Goal: Task Accomplishment & Management: Use online tool/utility

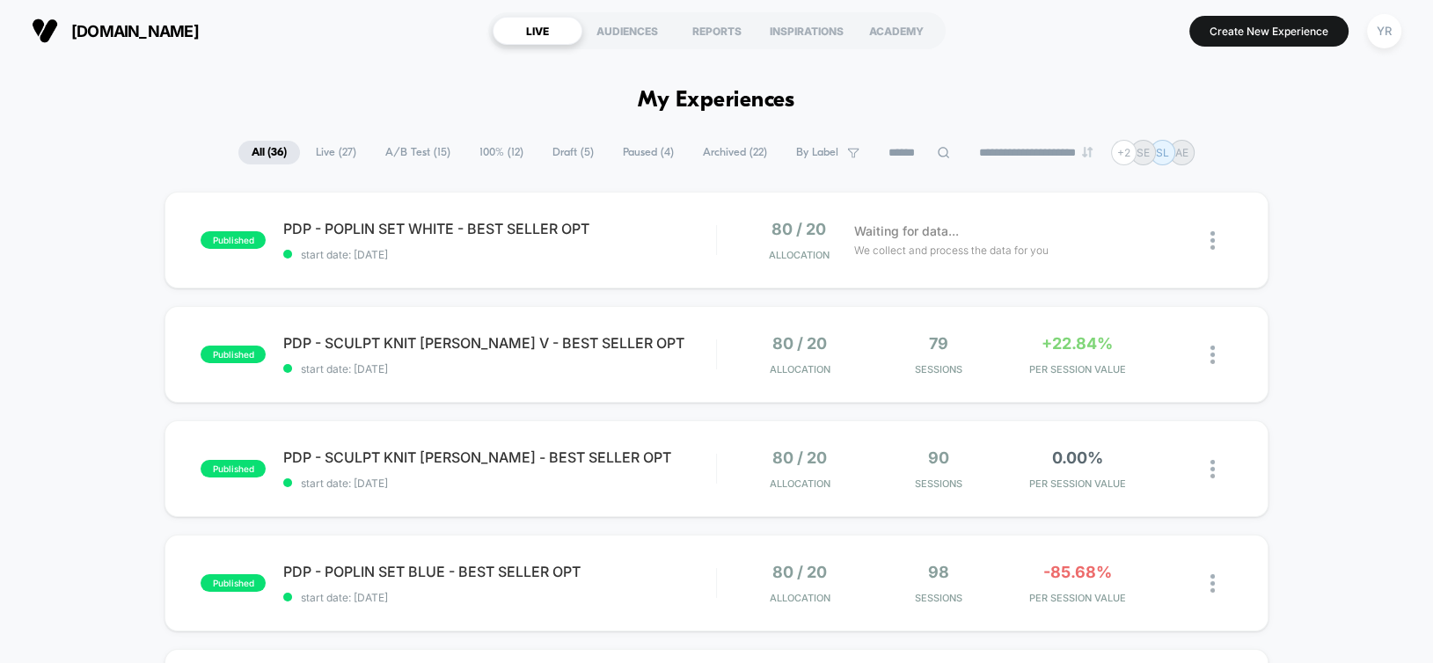
click at [416, 148] on span "A/B Test ( 15 )" at bounding box center [417, 153] width 91 height 24
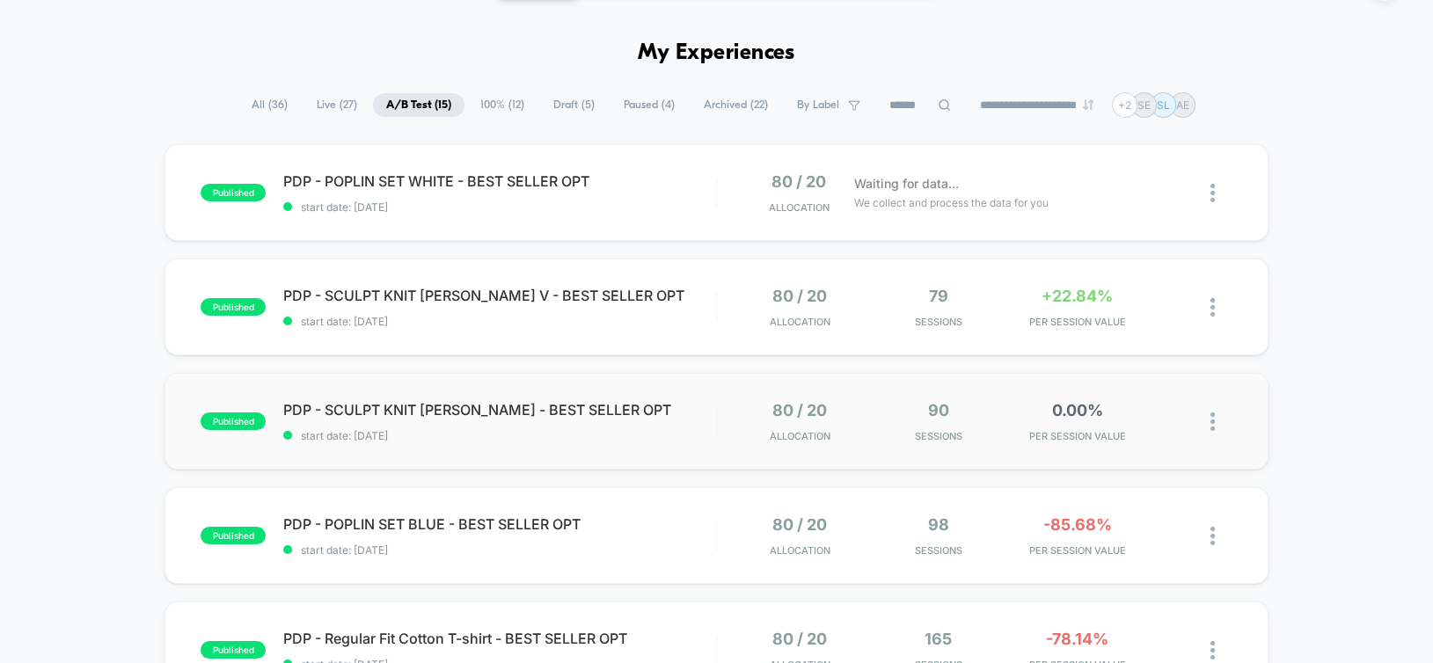
scroll to position [48, 0]
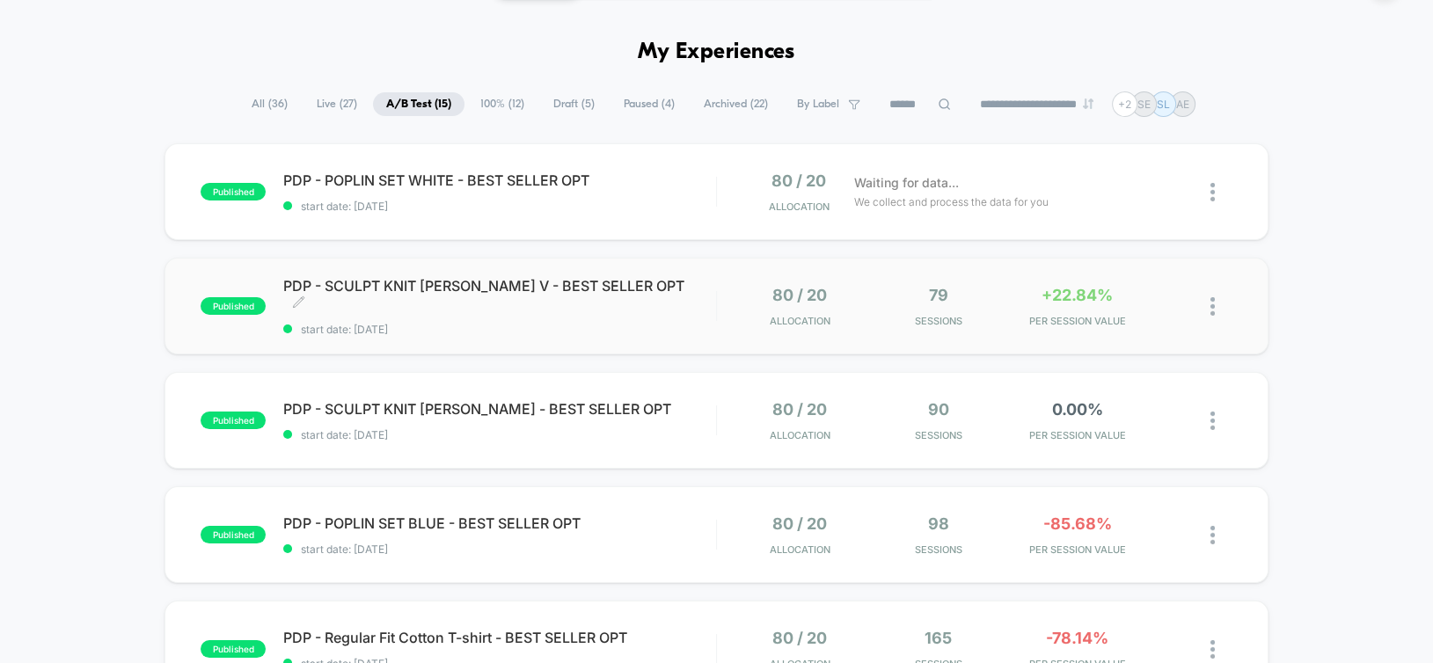
click at [683, 307] on div "PDP - SCULPT KNIT CUELLO V - BEST SELLER OPT Click to edit experience details C…" at bounding box center [499, 306] width 432 height 59
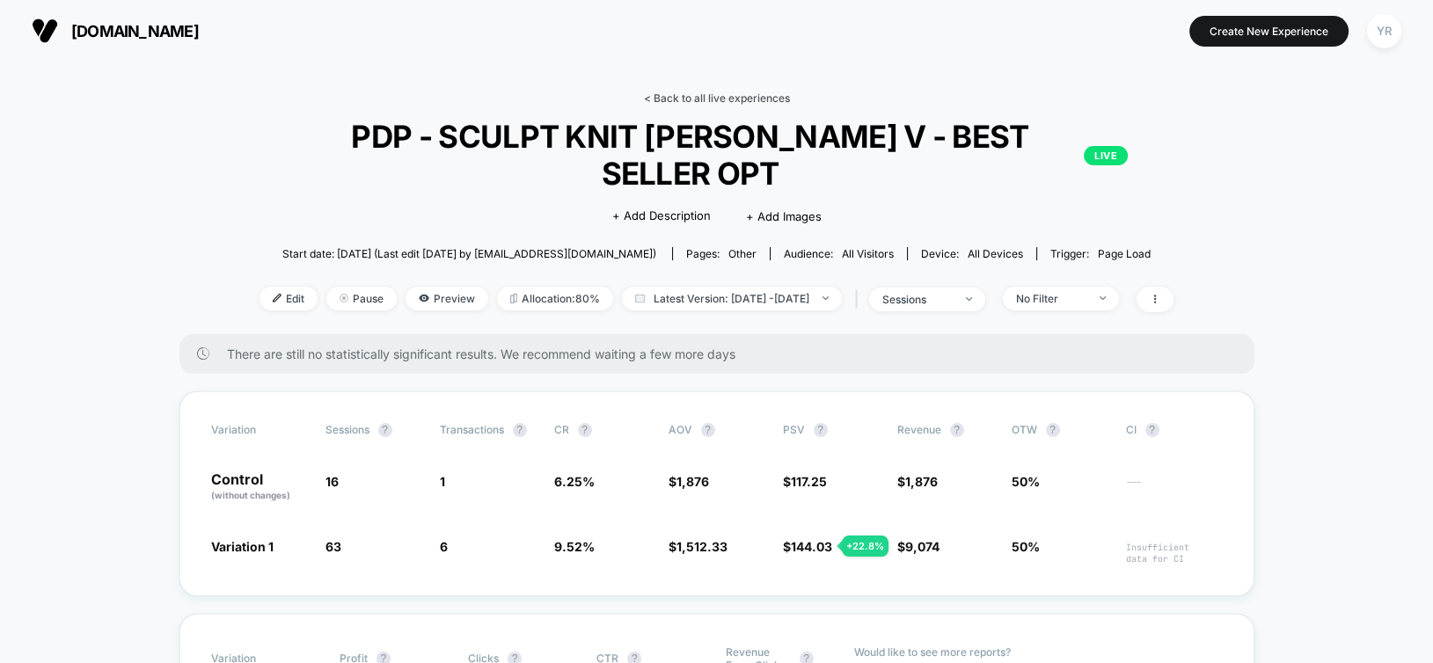
click at [705, 97] on link "< Back to all live experiences" at bounding box center [717, 97] width 146 height 13
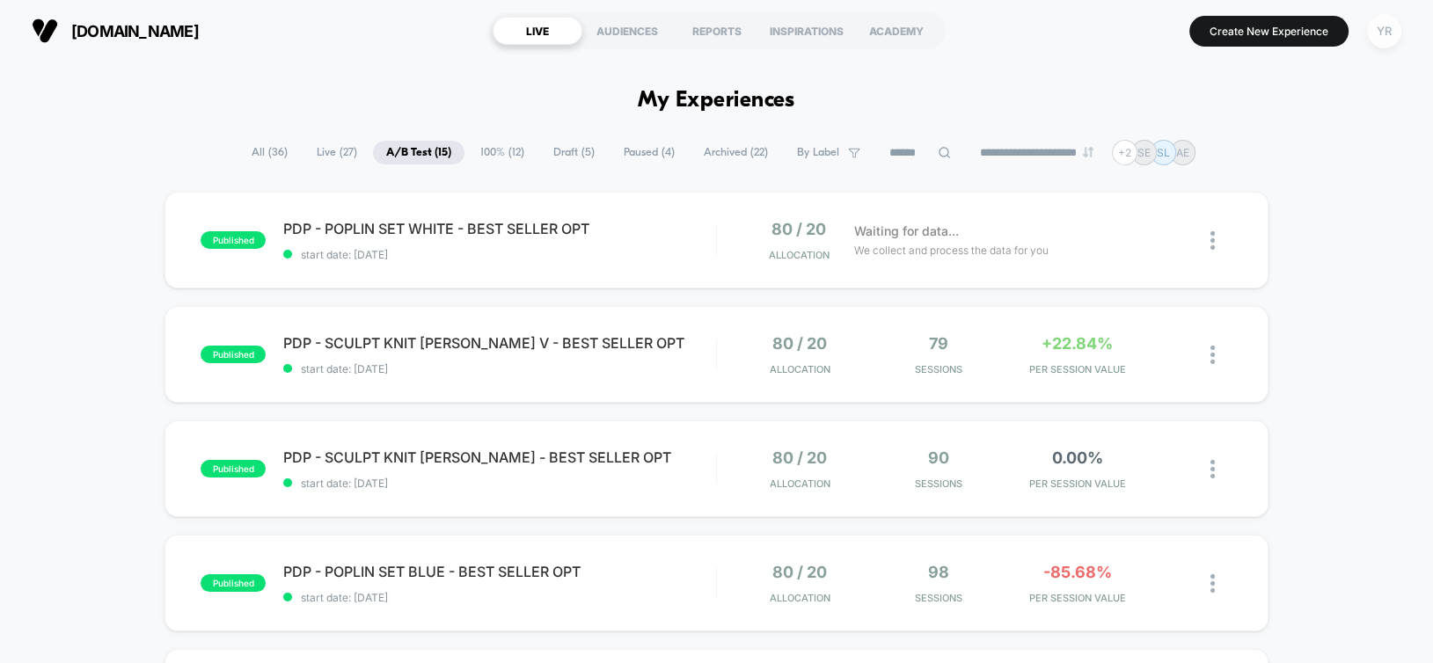
click at [1388, 33] on div "YR" at bounding box center [1384, 31] width 34 height 34
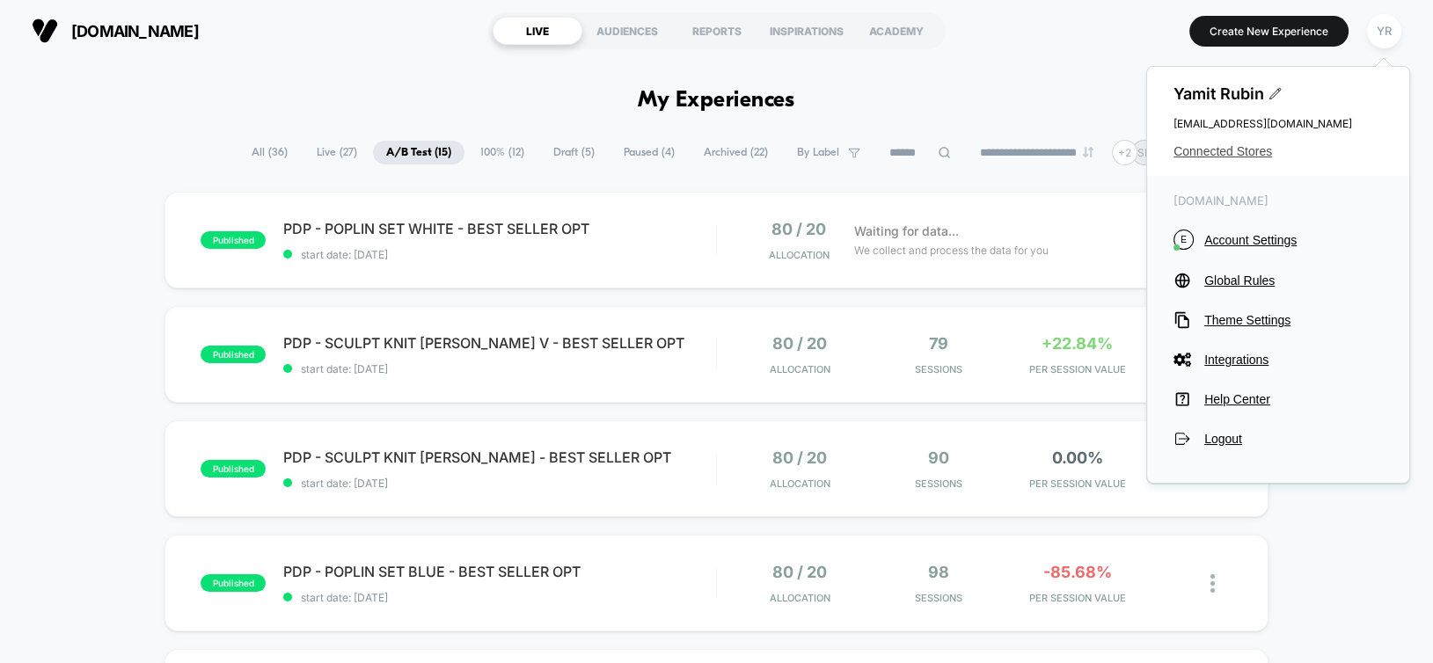
click at [1207, 151] on span "Connected Stores" at bounding box center [1277, 151] width 209 height 14
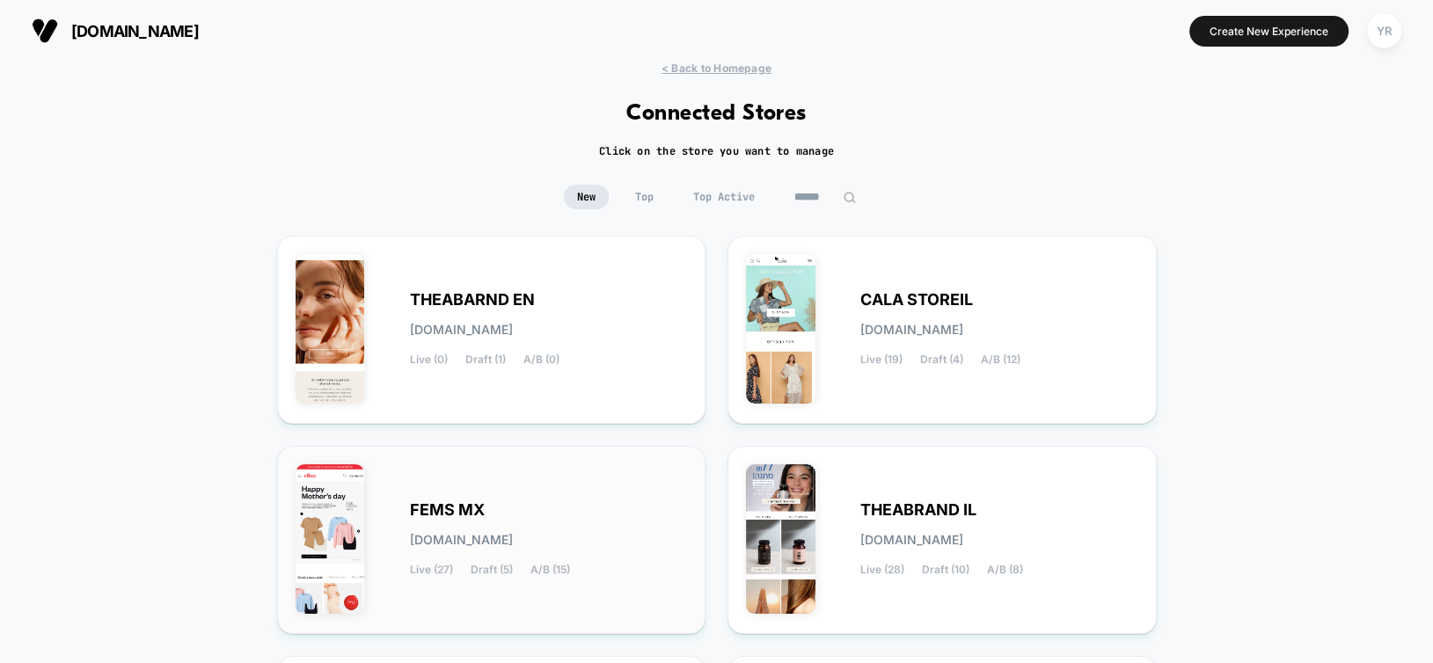
click at [464, 534] on span "fems-mx.myshopify.com" at bounding box center [461, 540] width 103 height 12
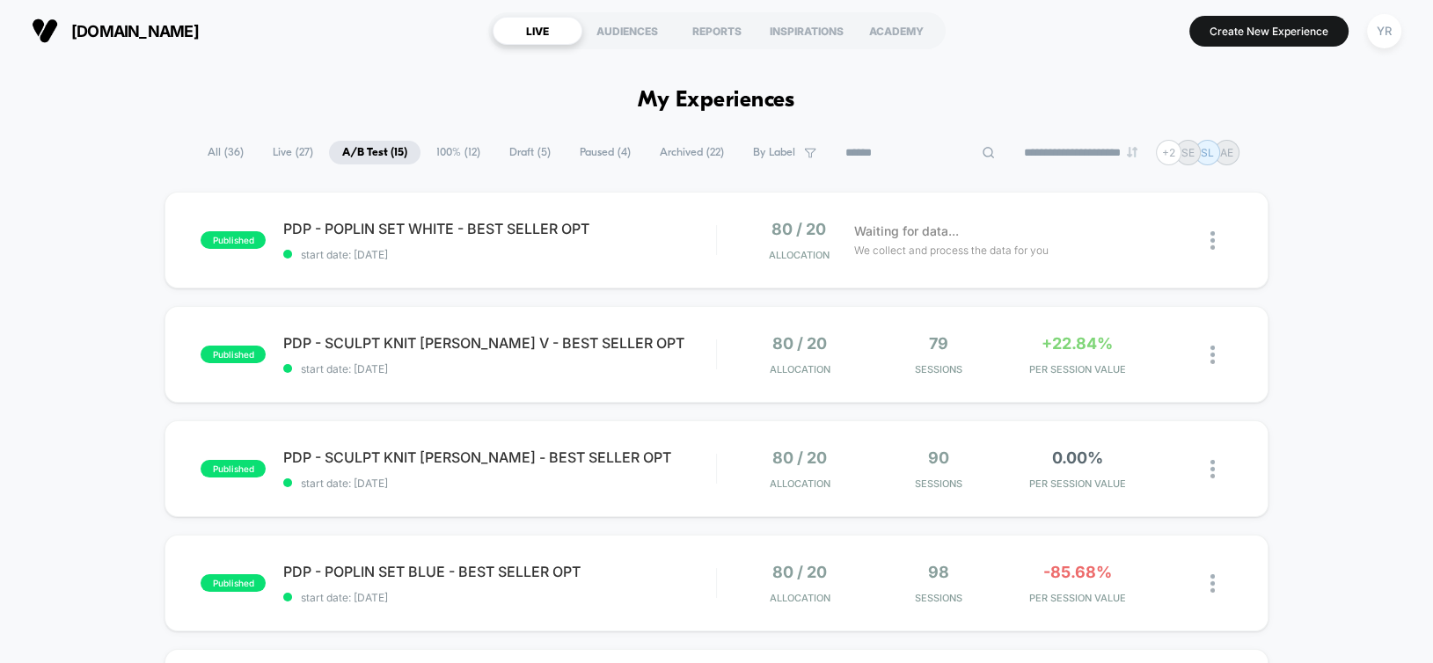
click at [902, 150] on input at bounding box center [920, 152] width 176 height 21
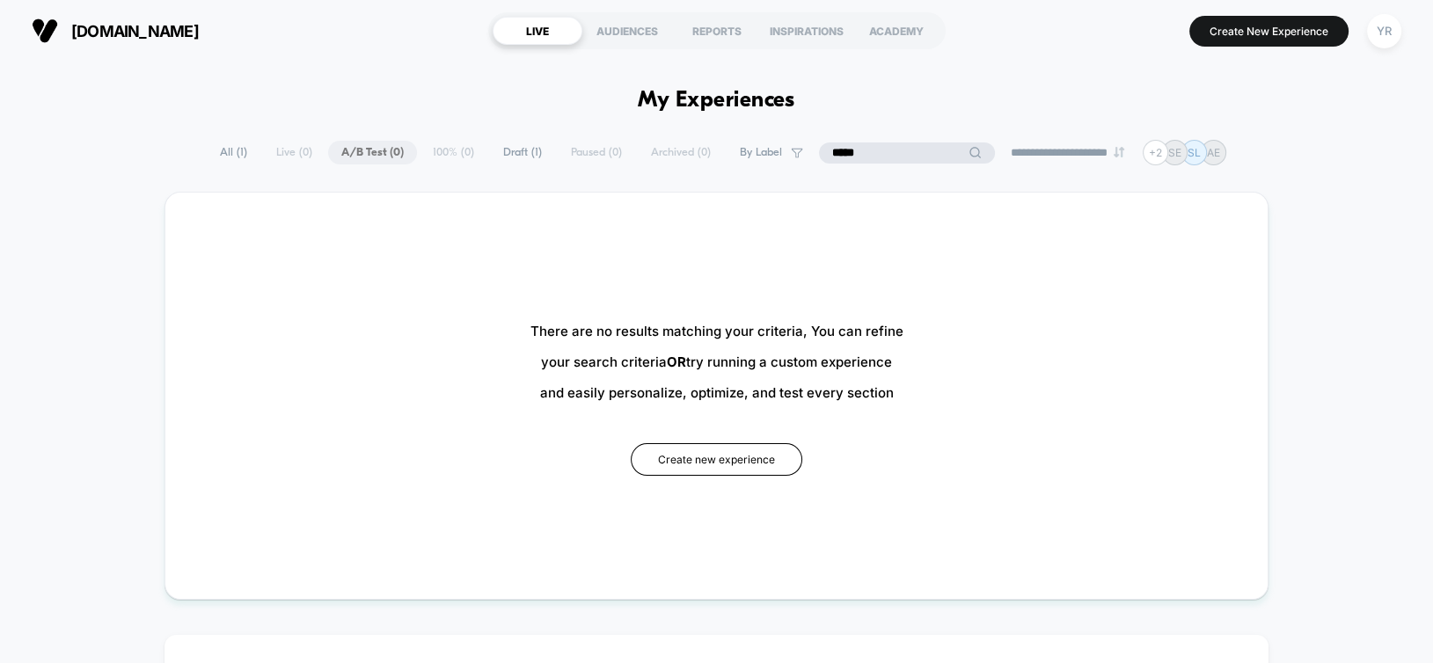
type input "*****"
click at [230, 155] on div "**********" at bounding box center [716, 153] width 1433 height 26
click at [259, 152] on span "All ( 1 )" at bounding box center [278, 153] width 54 height 24
click at [882, 147] on input "*****" at bounding box center [907, 152] width 176 height 21
click at [882, 147] on input at bounding box center [907, 152] width 176 height 21
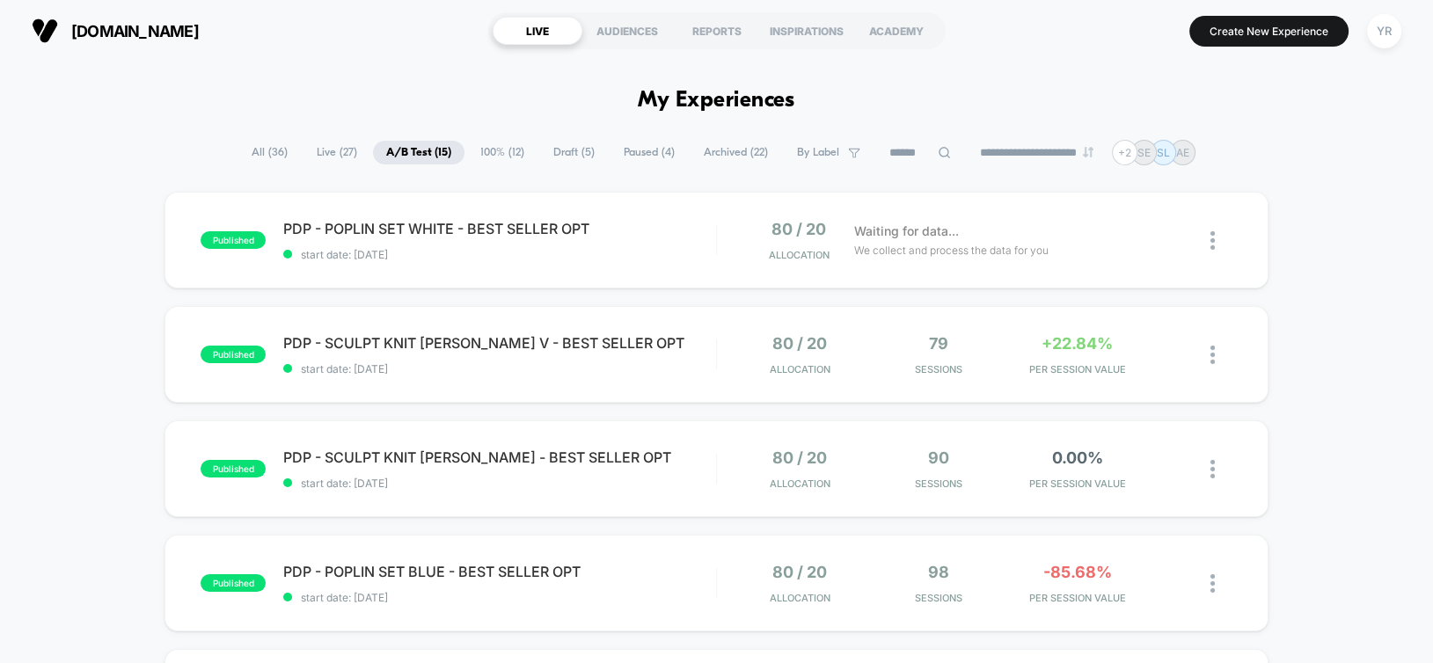
click at [219, 142] on div "**********" at bounding box center [716, 153] width 1433 height 26
click at [275, 148] on span "All ( 36 )" at bounding box center [269, 153] width 62 height 24
click at [901, 147] on input at bounding box center [919, 152] width 176 height 21
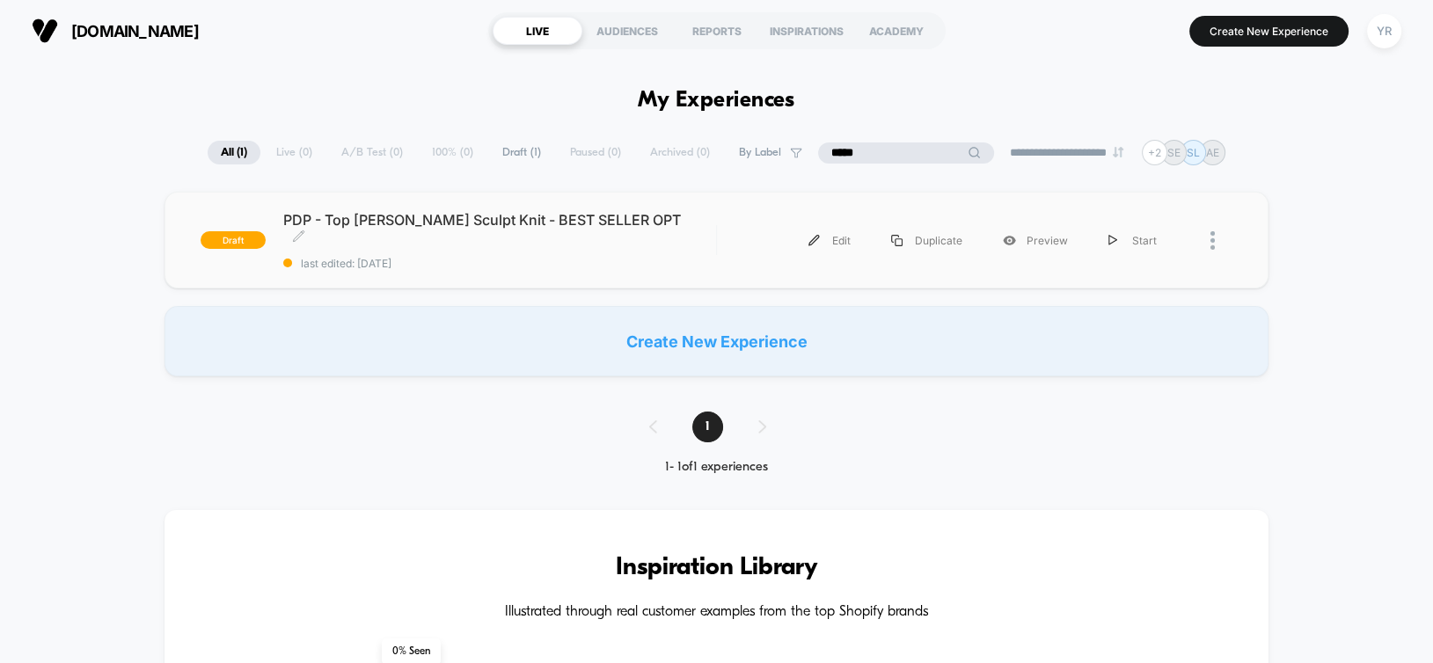
type input "*****"
click at [523, 231] on span "PDP - Top cruzado Sculpt Knit - BEST SELLER OPT Click to edit experience details" at bounding box center [499, 228] width 432 height 35
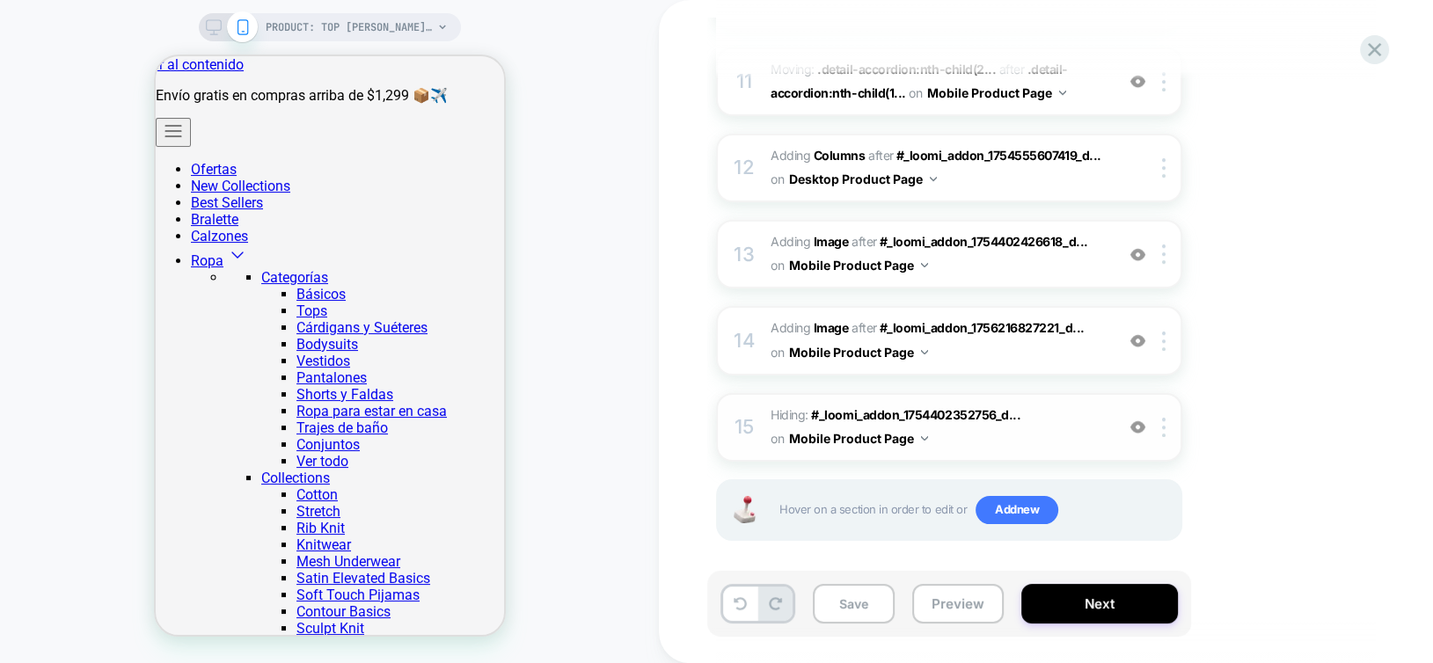
scroll to position [0, 39]
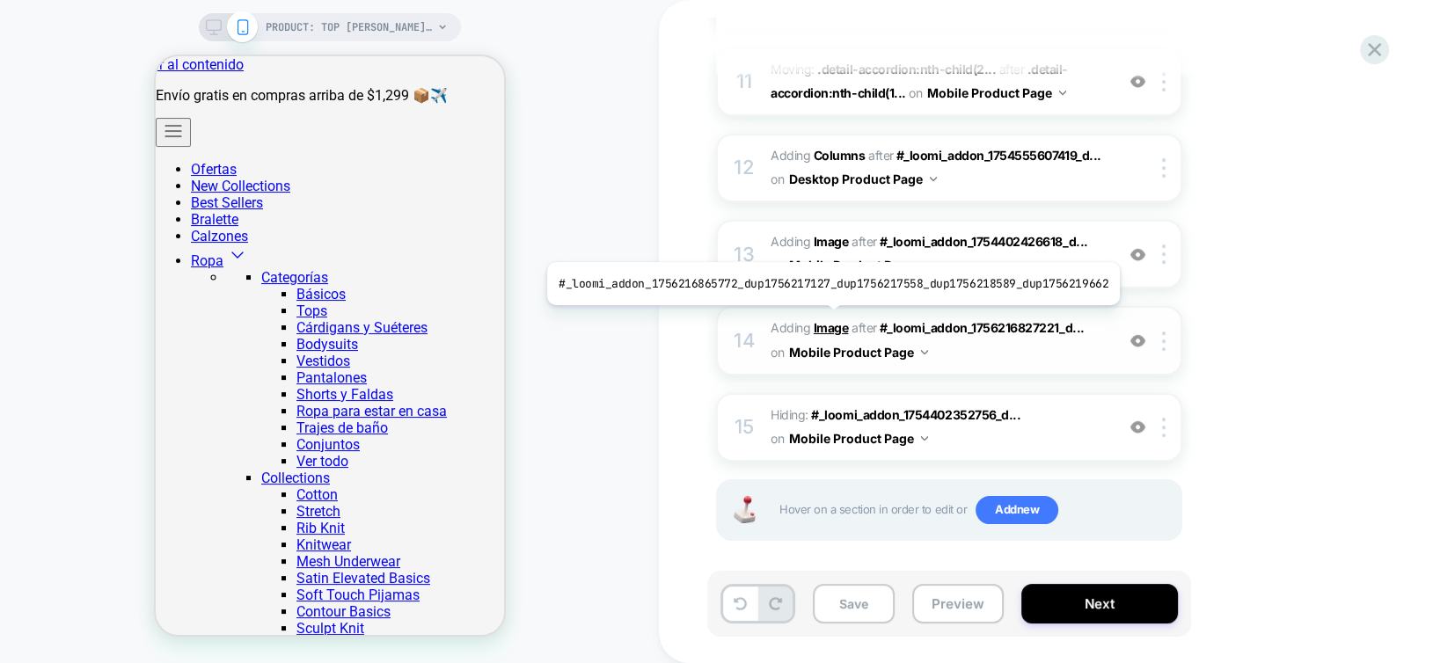
click at [826, 320] on b "Image" at bounding box center [831, 327] width 35 height 15
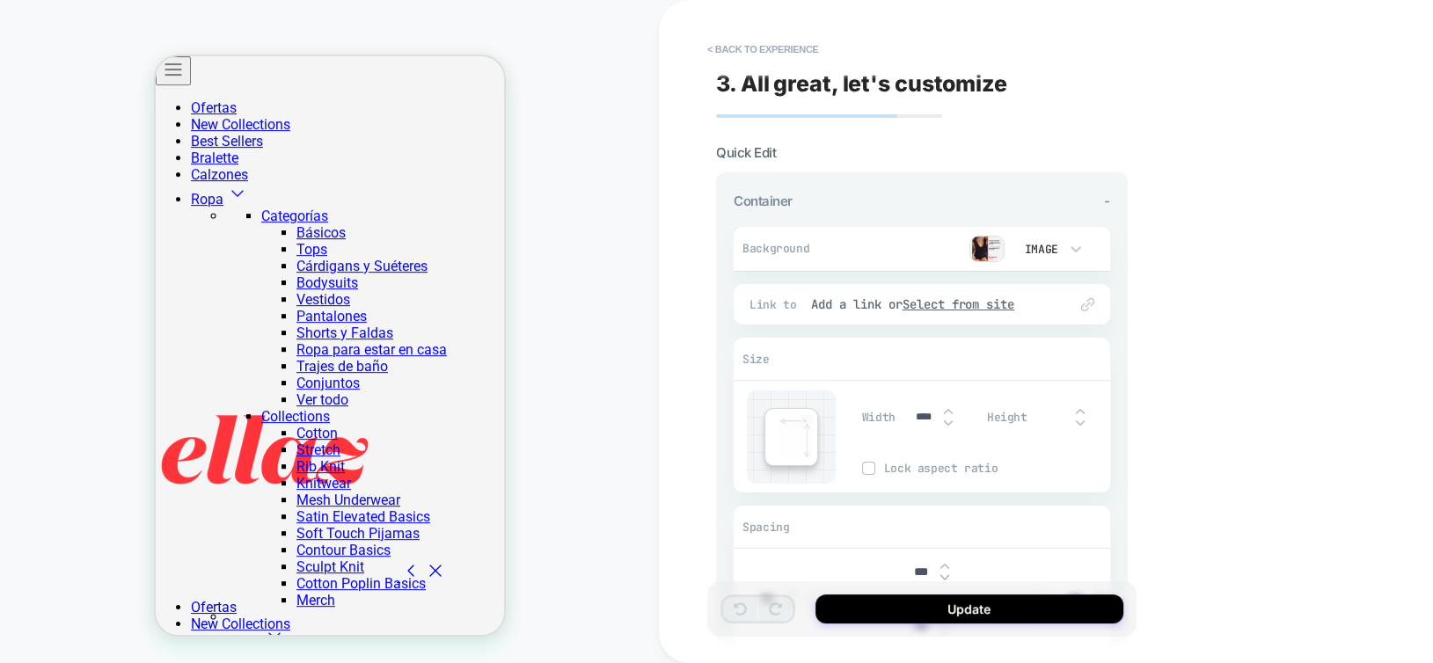
scroll to position [776, 0]
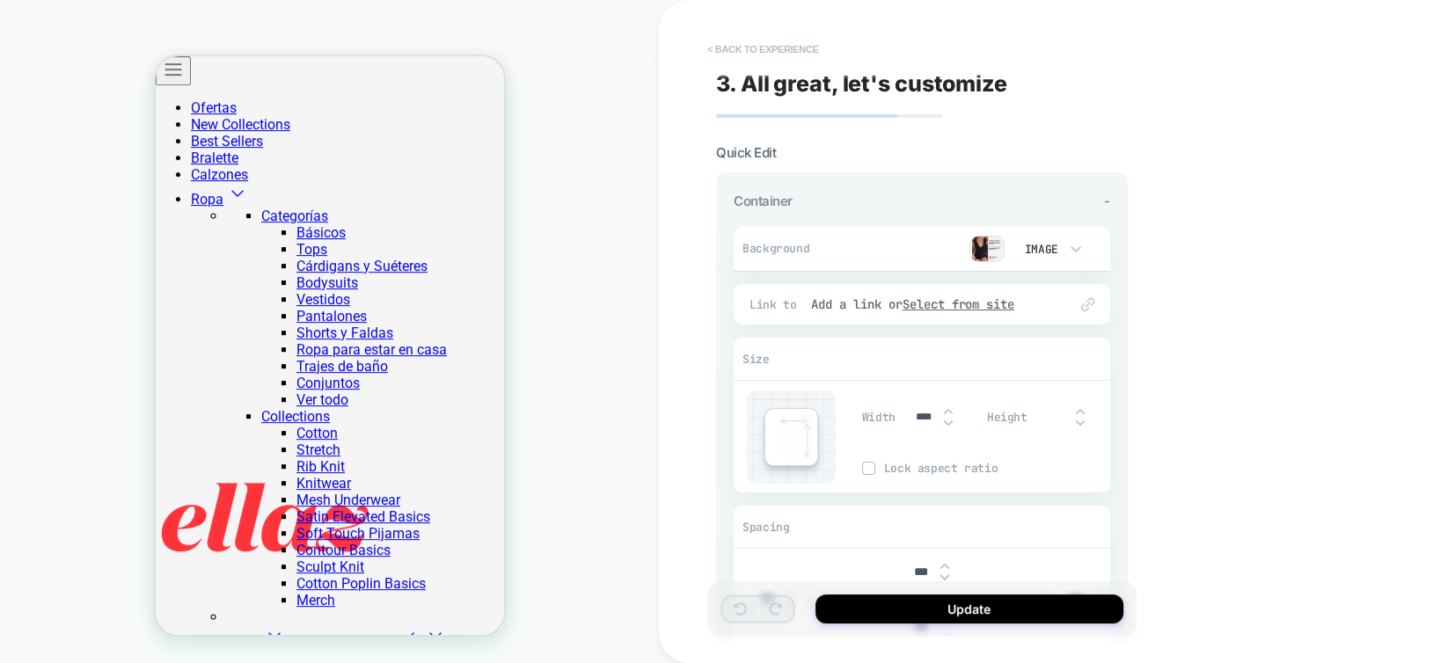
click at [767, 46] on button "< Back to experience" at bounding box center [762, 49] width 128 height 28
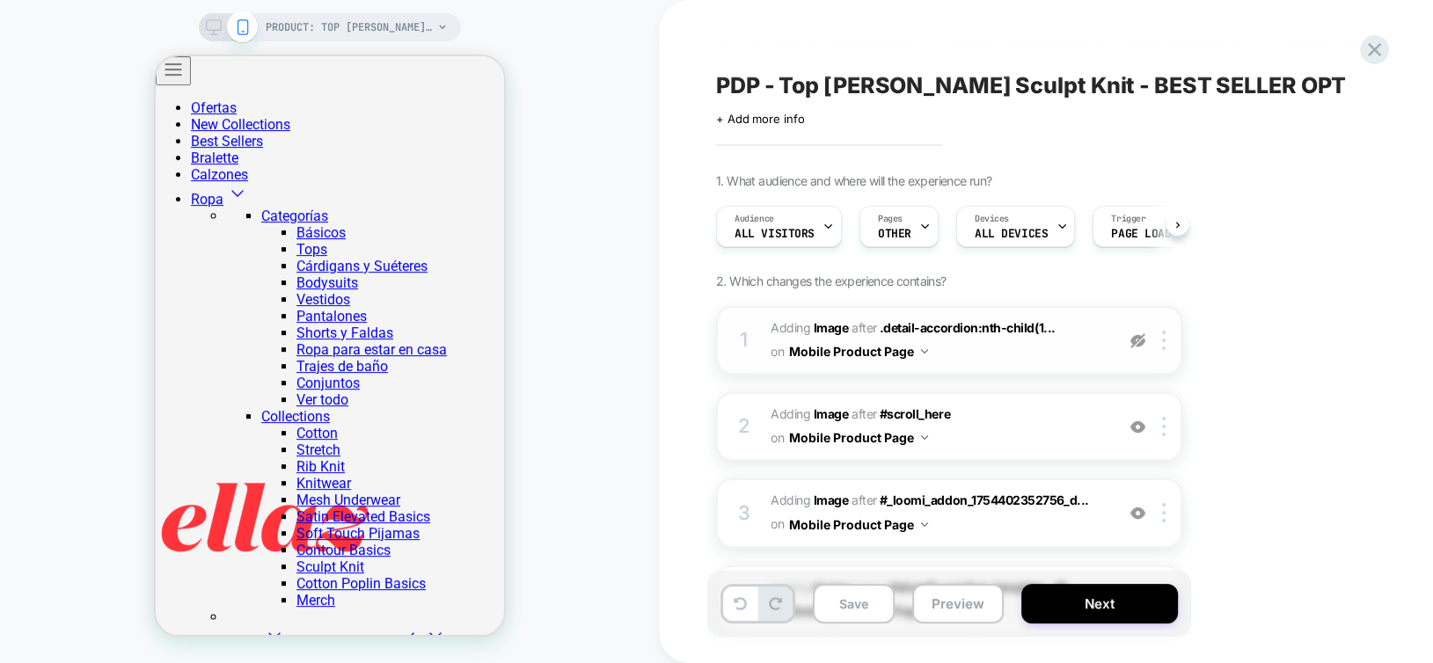
scroll to position [0, 0]
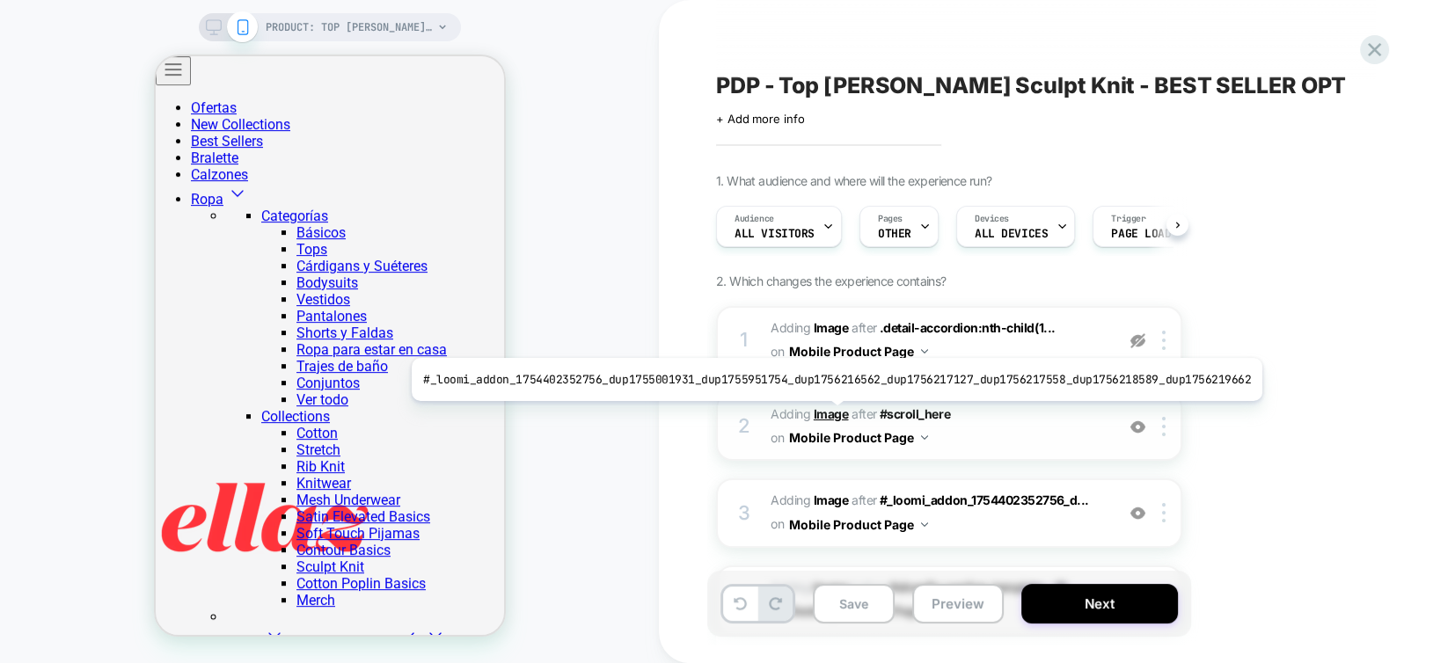
click at [826, 414] on b "Image" at bounding box center [831, 413] width 35 height 15
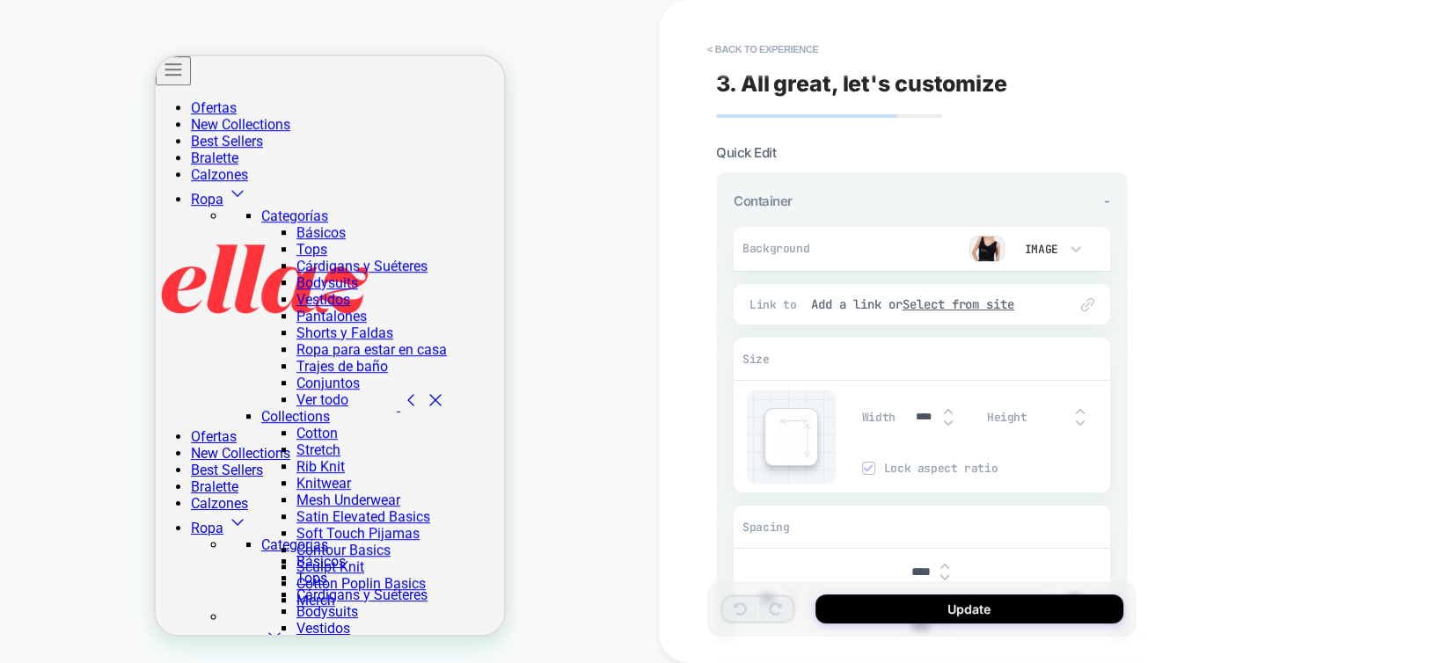
scroll to position [1034, 0]
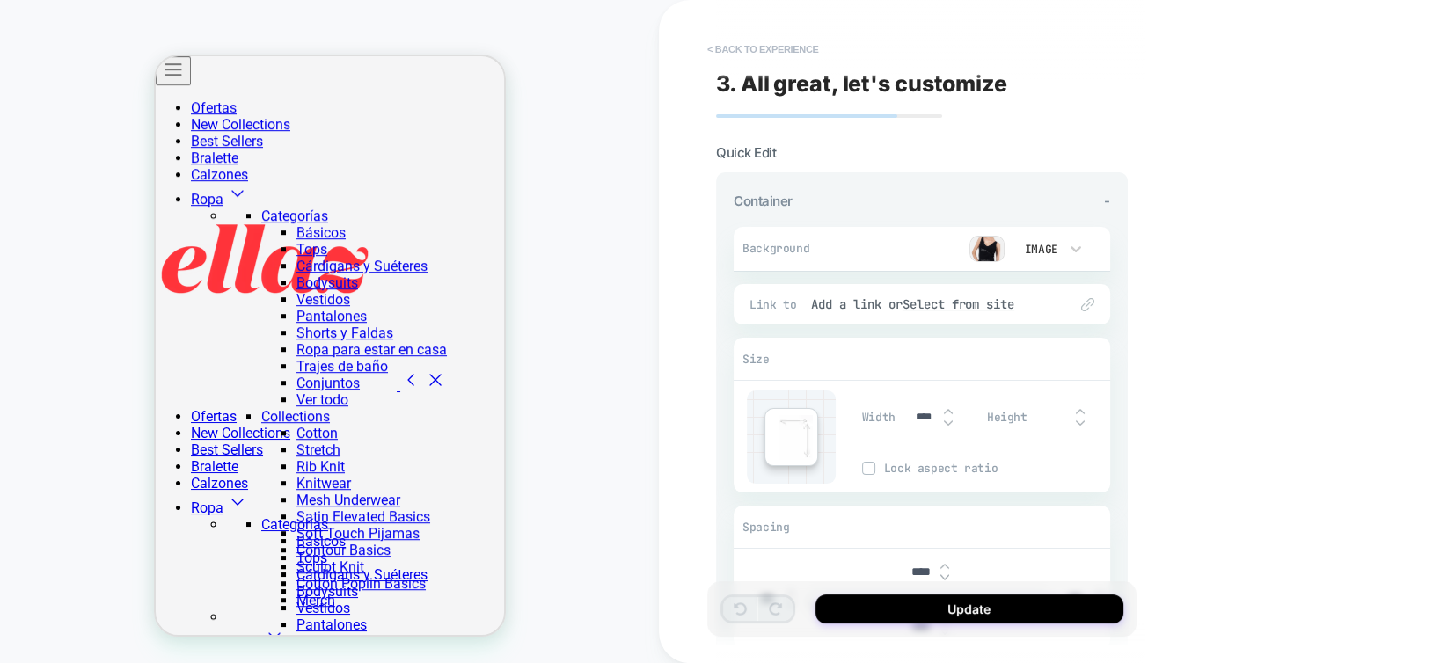
click at [747, 49] on button "< Back to experience" at bounding box center [762, 49] width 128 height 28
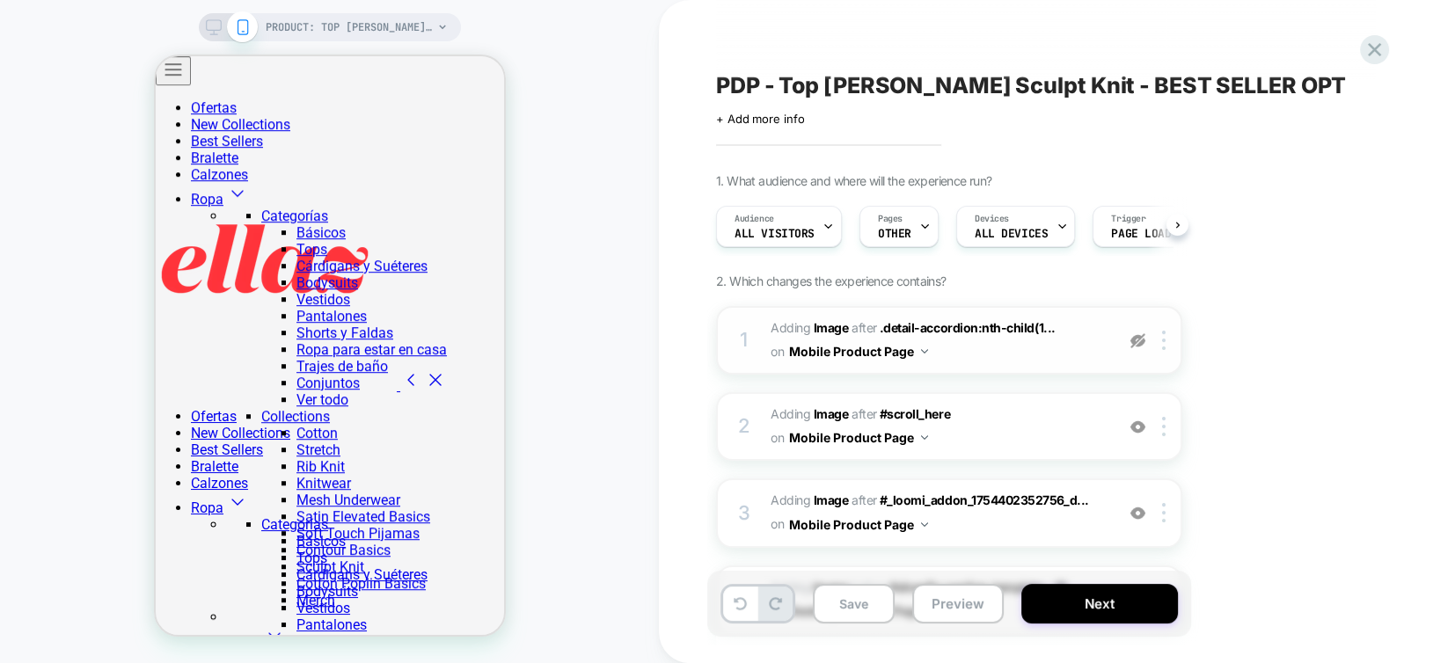
scroll to position [0, 0]
click at [1169, 426] on div at bounding box center [1166, 426] width 29 height 19
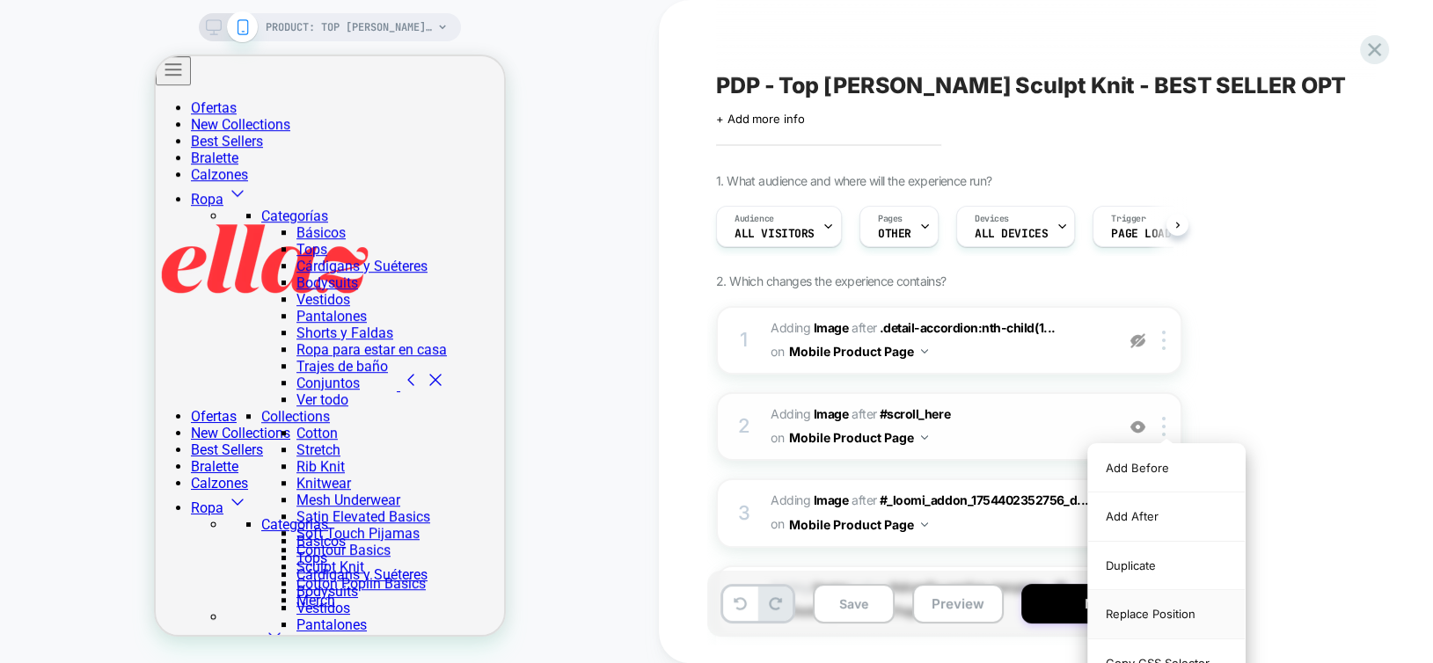
click at [1137, 611] on div "Replace Position" at bounding box center [1166, 614] width 157 height 48
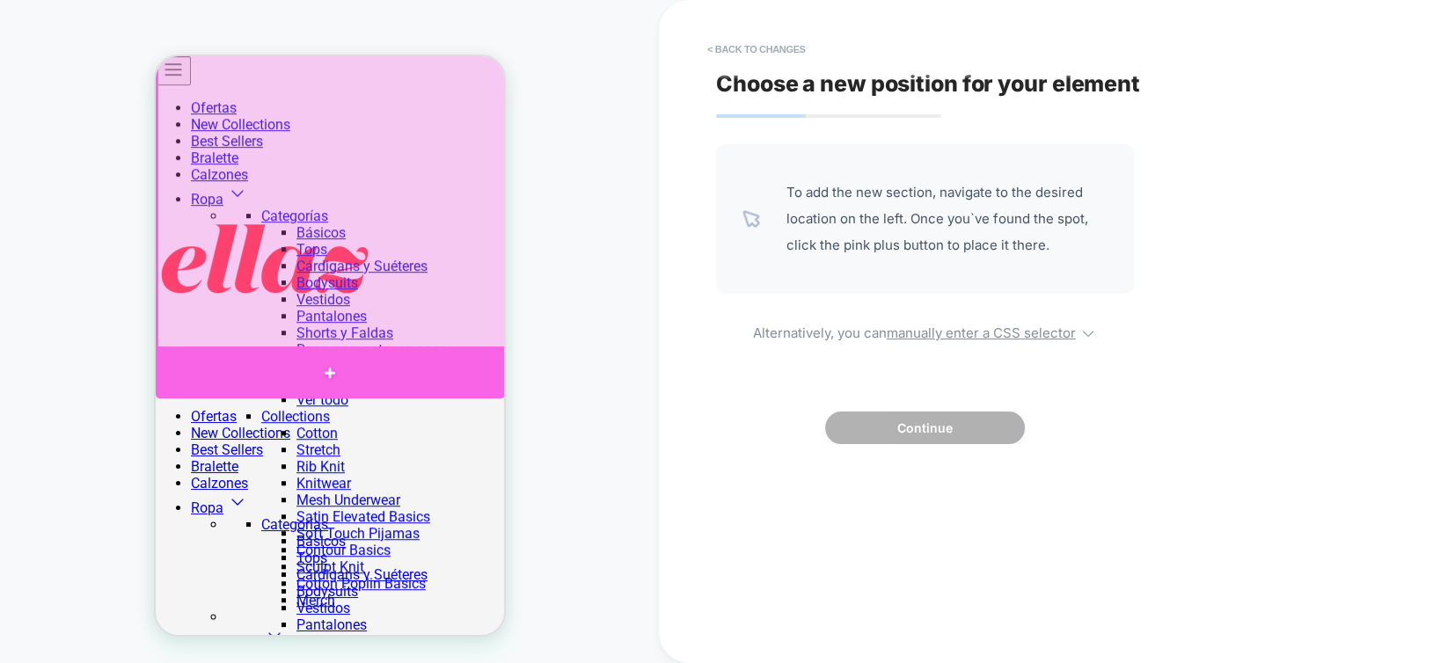
click at [408, 359] on div at bounding box center [329, 373] width 349 height 53
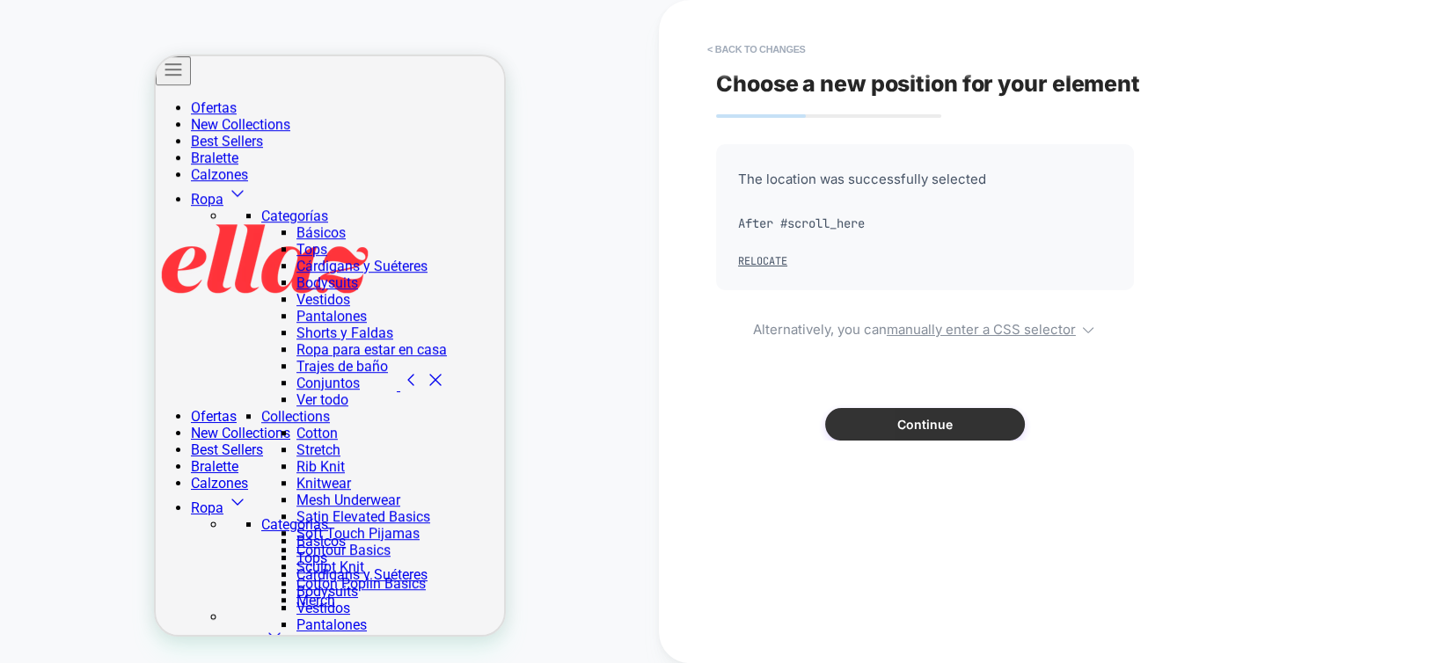
click at [884, 422] on button "Continue" at bounding box center [925, 424] width 200 height 33
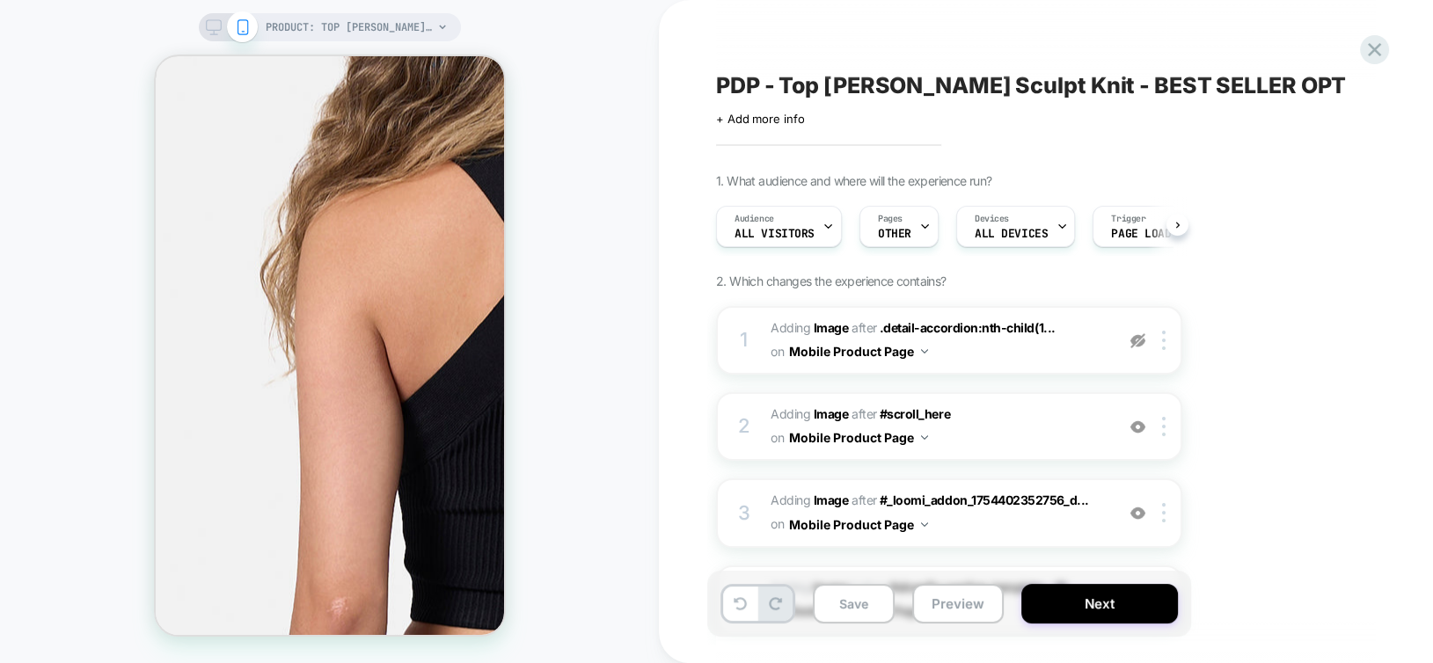
scroll to position [4629, 0]
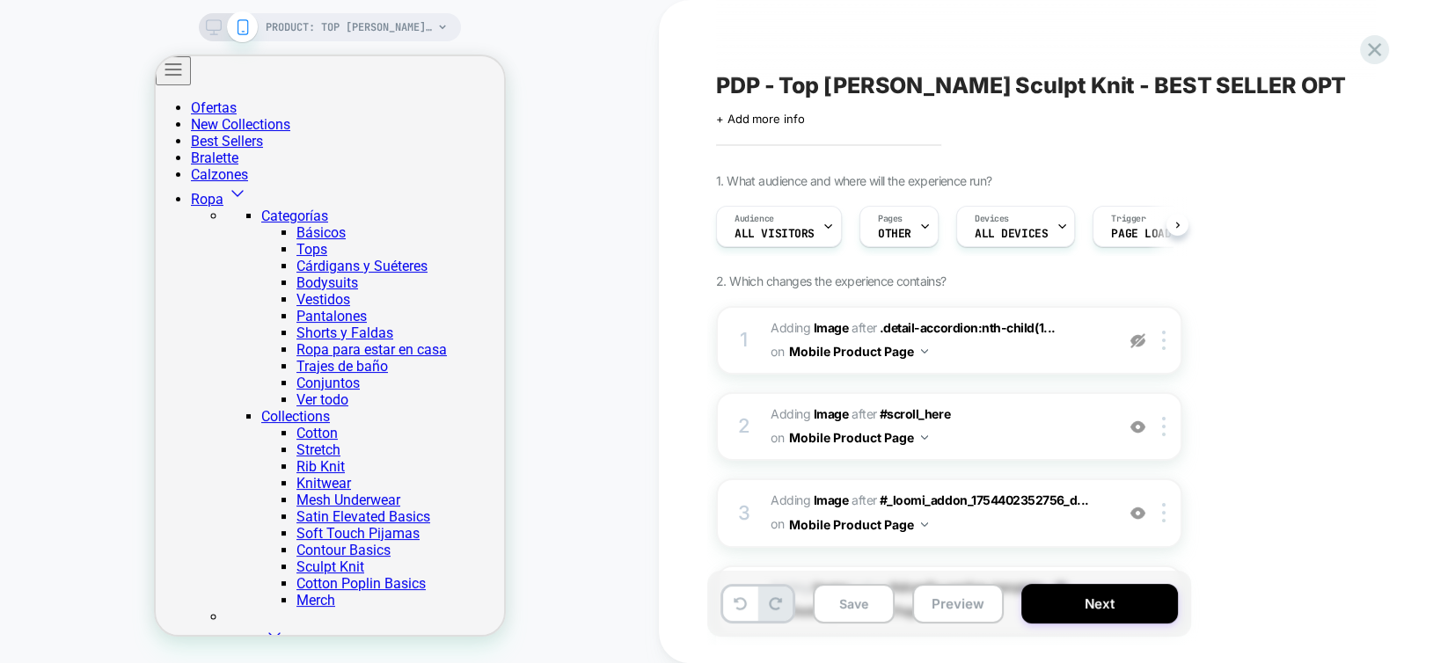
scroll to position [225, 0]
click at [214, 20] on rect at bounding box center [213, 25] width 15 height 10
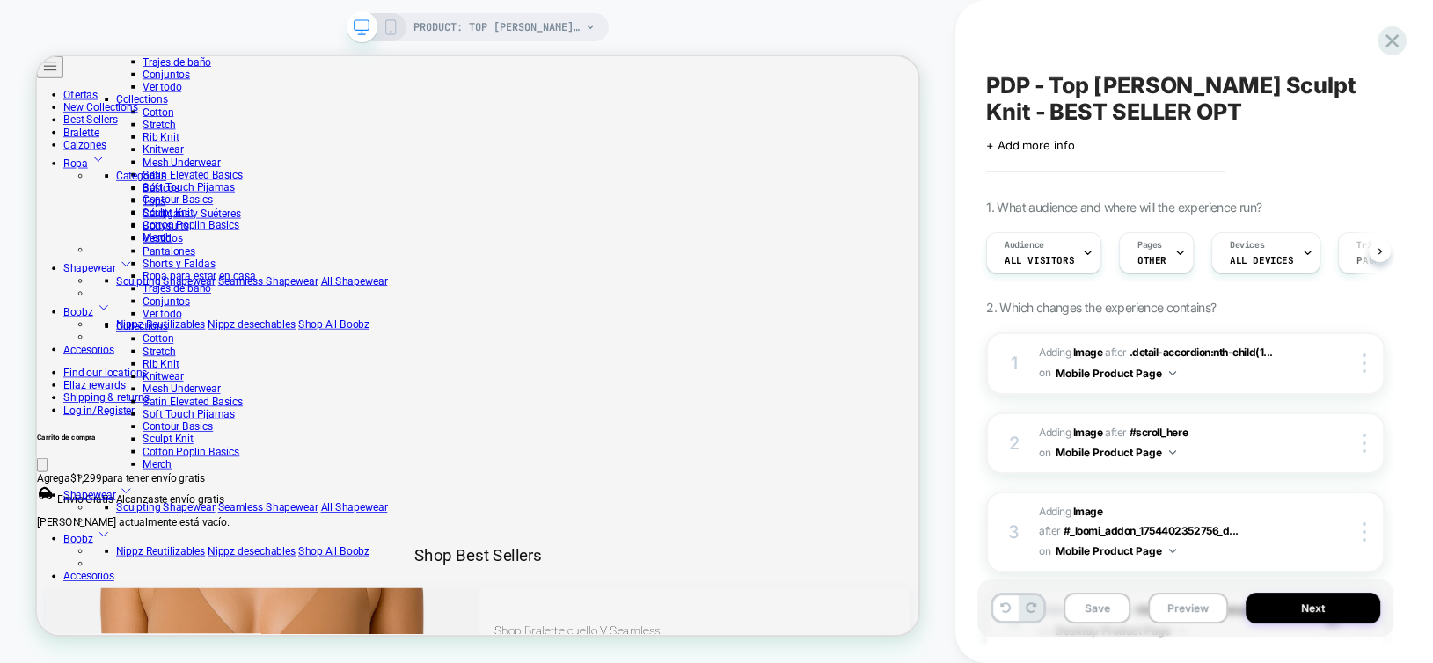
scroll to position [1613, 0]
click at [1097, 614] on button "Save" at bounding box center [1096, 608] width 67 height 31
click at [1311, 613] on button "Next" at bounding box center [1312, 608] width 135 height 31
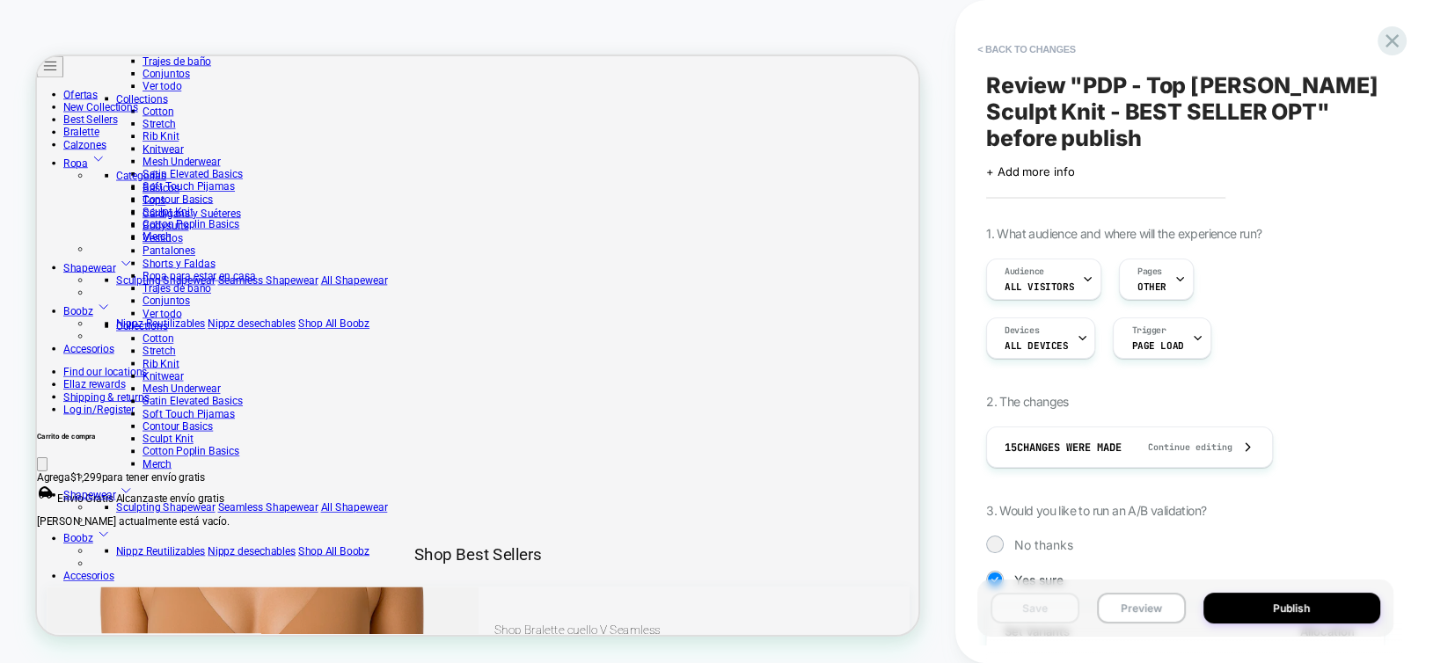
scroll to position [0, 1]
click at [1163, 282] on div "Pages OTHER" at bounding box center [1152, 279] width 64 height 40
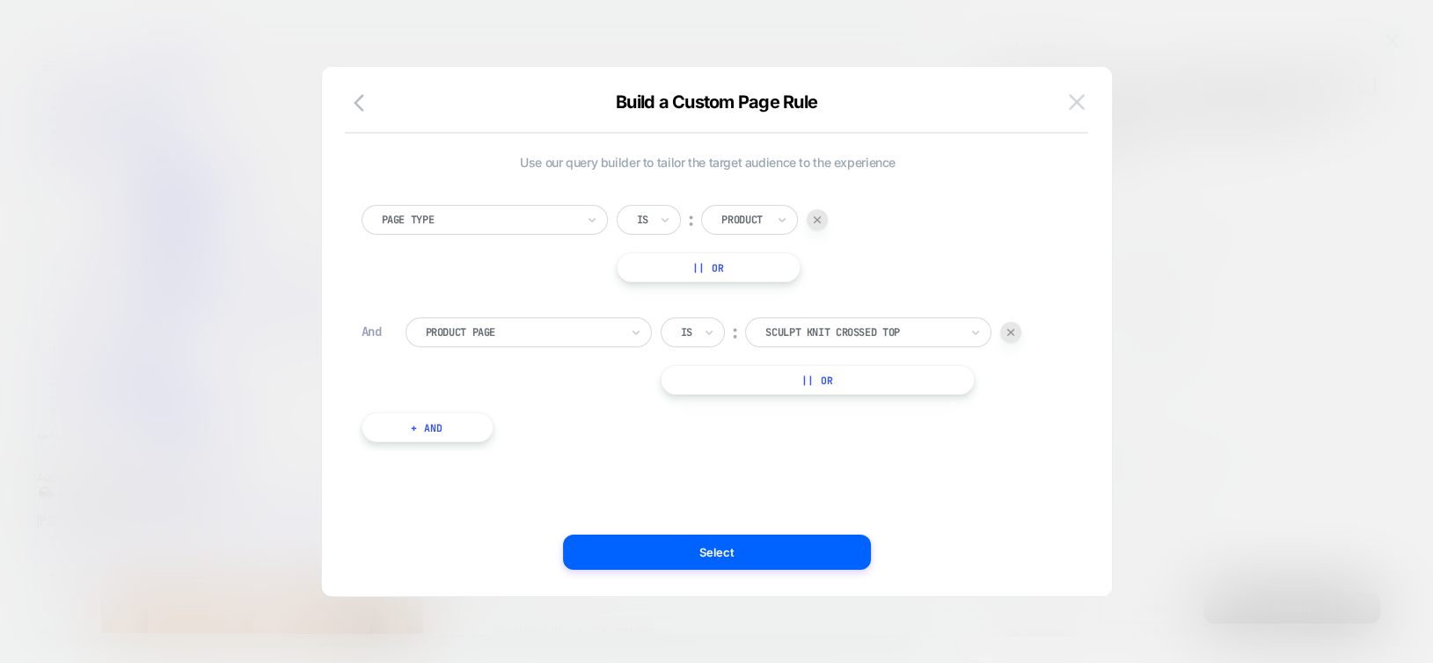
click at [1076, 106] on img at bounding box center [1077, 101] width 16 height 15
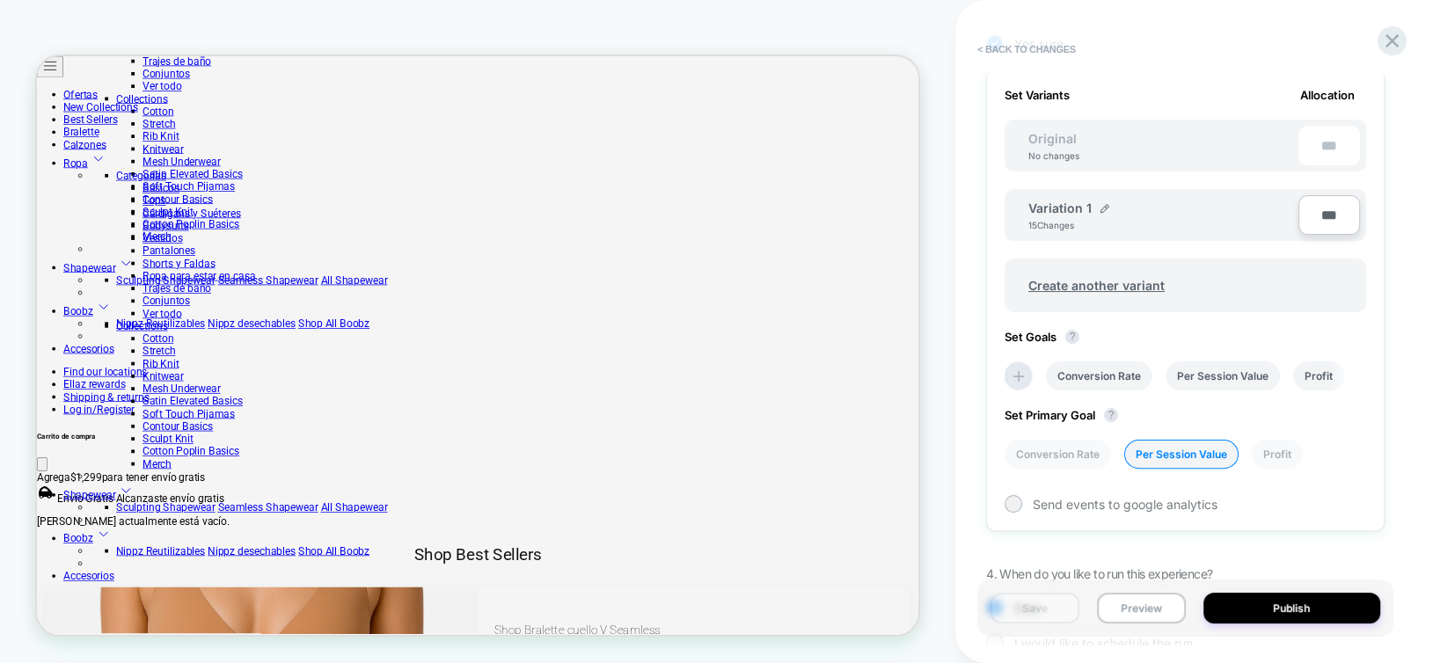
scroll to position [637, 0]
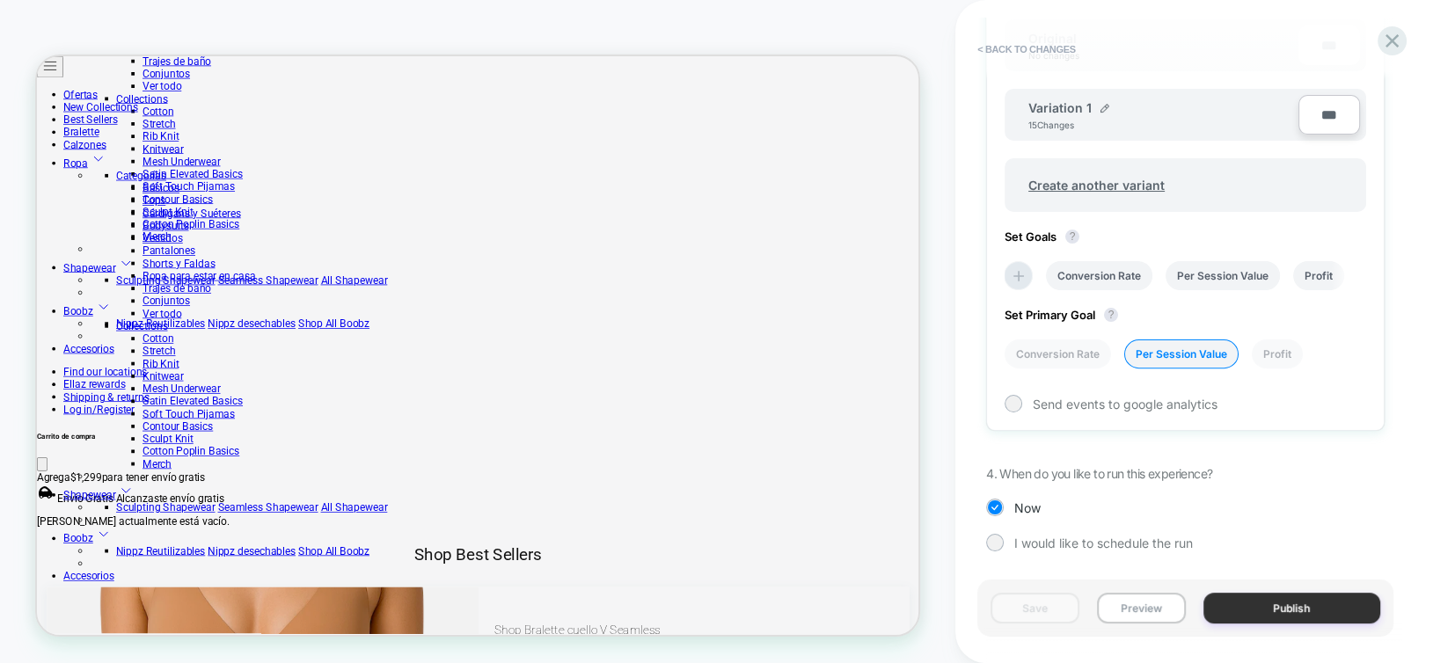
click at [1296, 606] on button "Publish" at bounding box center [1292, 608] width 178 height 31
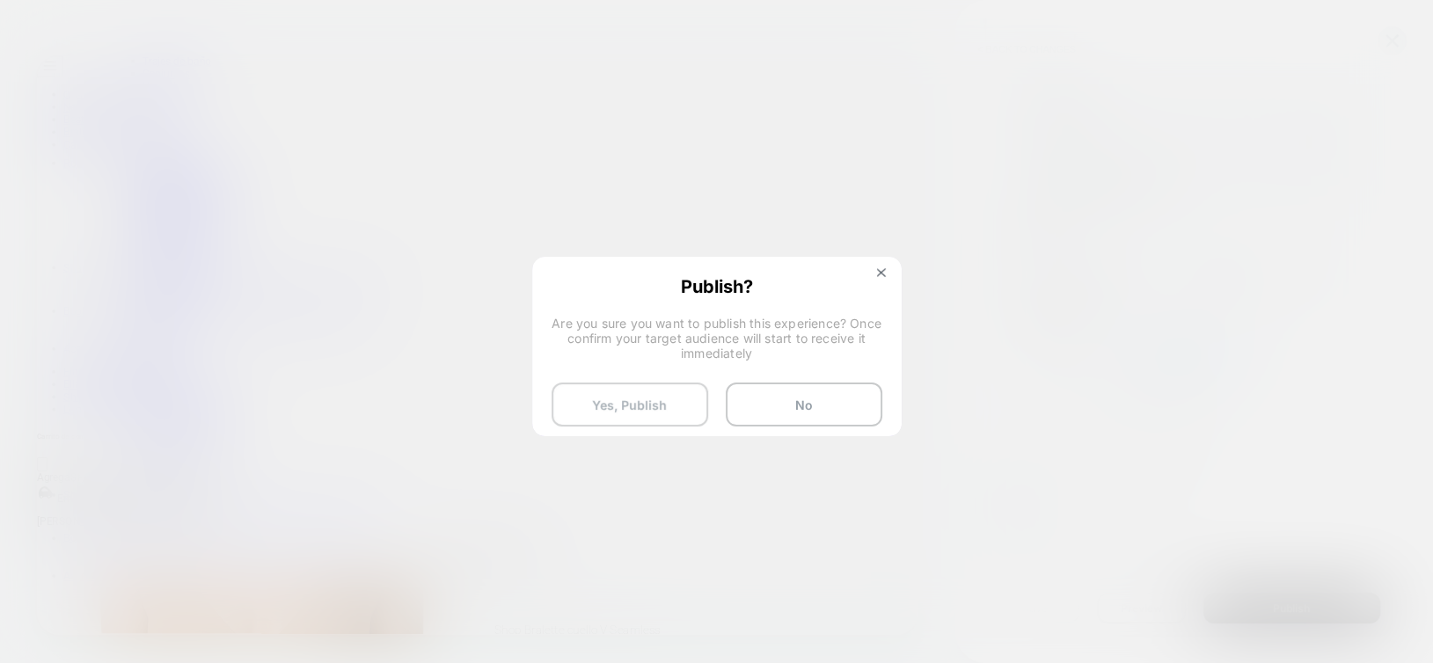
click at [598, 399] on button "Yes, Publish" at bounding box center [629, 405] width 157 height 44
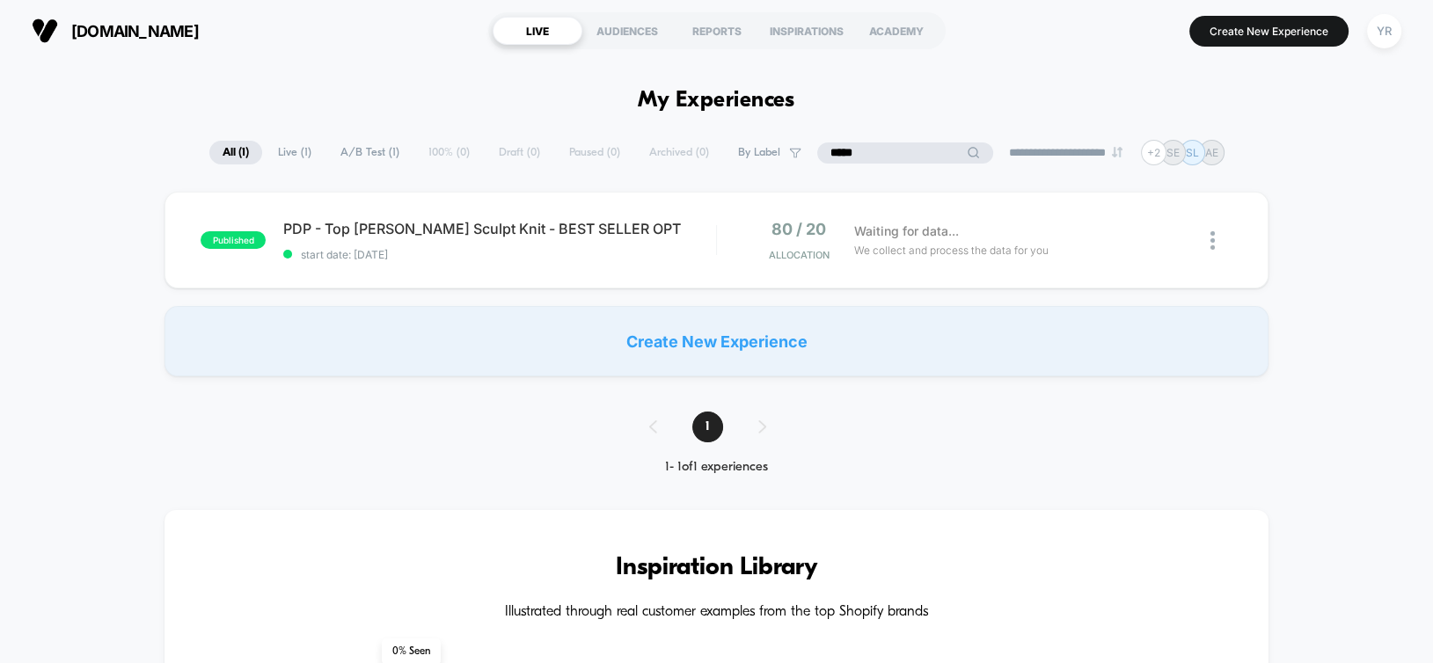
click at [893, 150] on input "*****" at bounding box center [905, 152] width 176 height 21
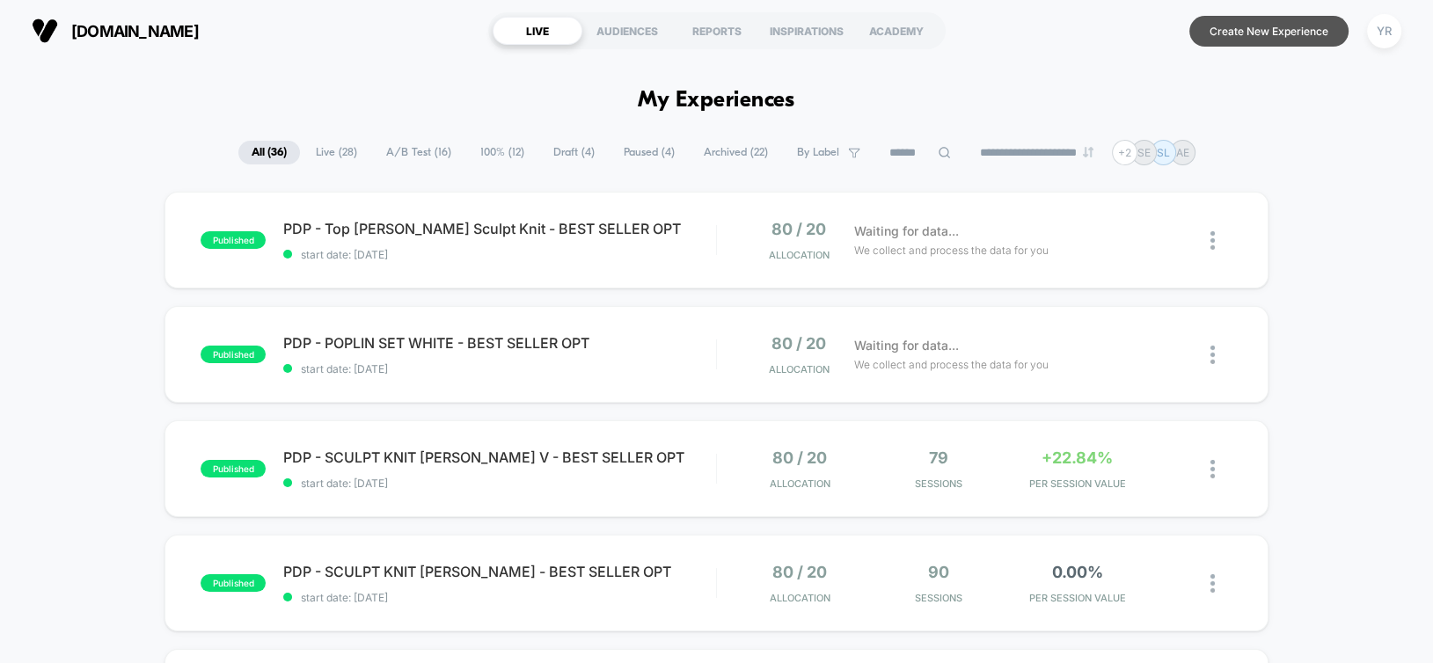
click at [1220, 32] on button "Create New Experience" at bounding box center [1268, 31] width 159 height 31
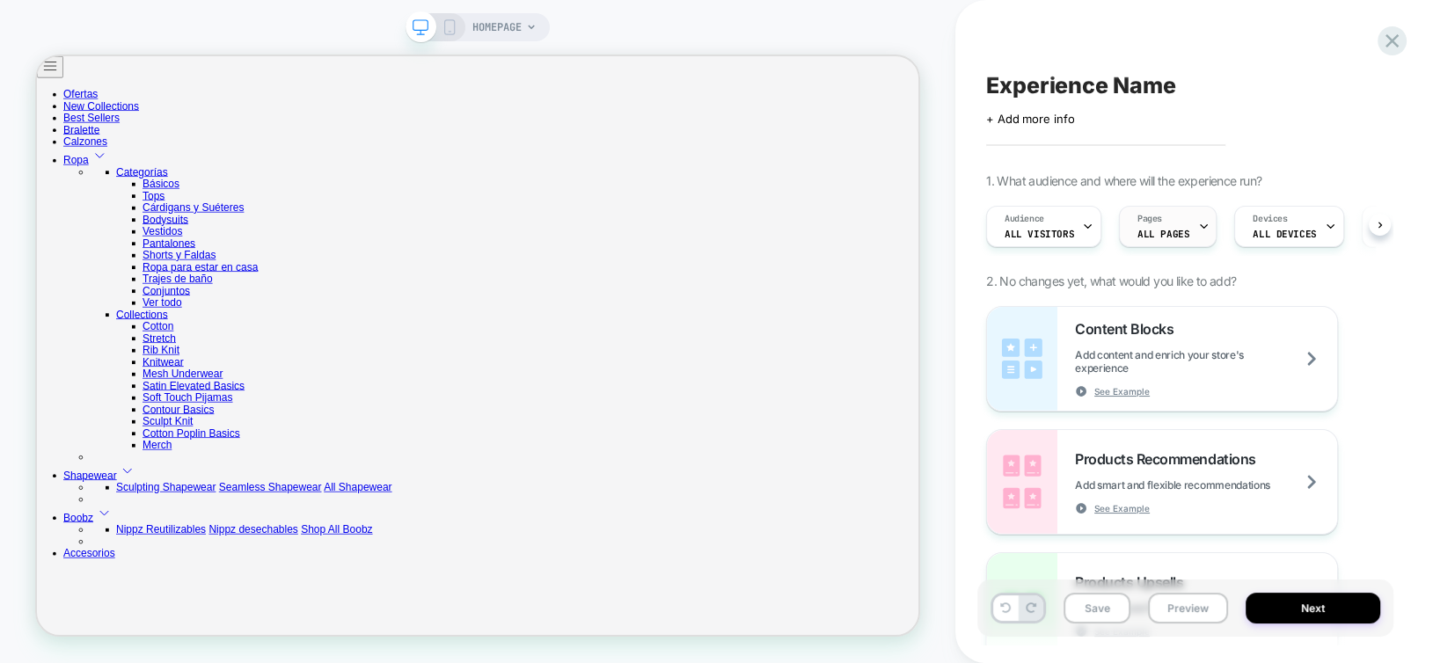
click at [1153, 221] on span "Pages" at bounding box center [1149, 219] width 25 height 12
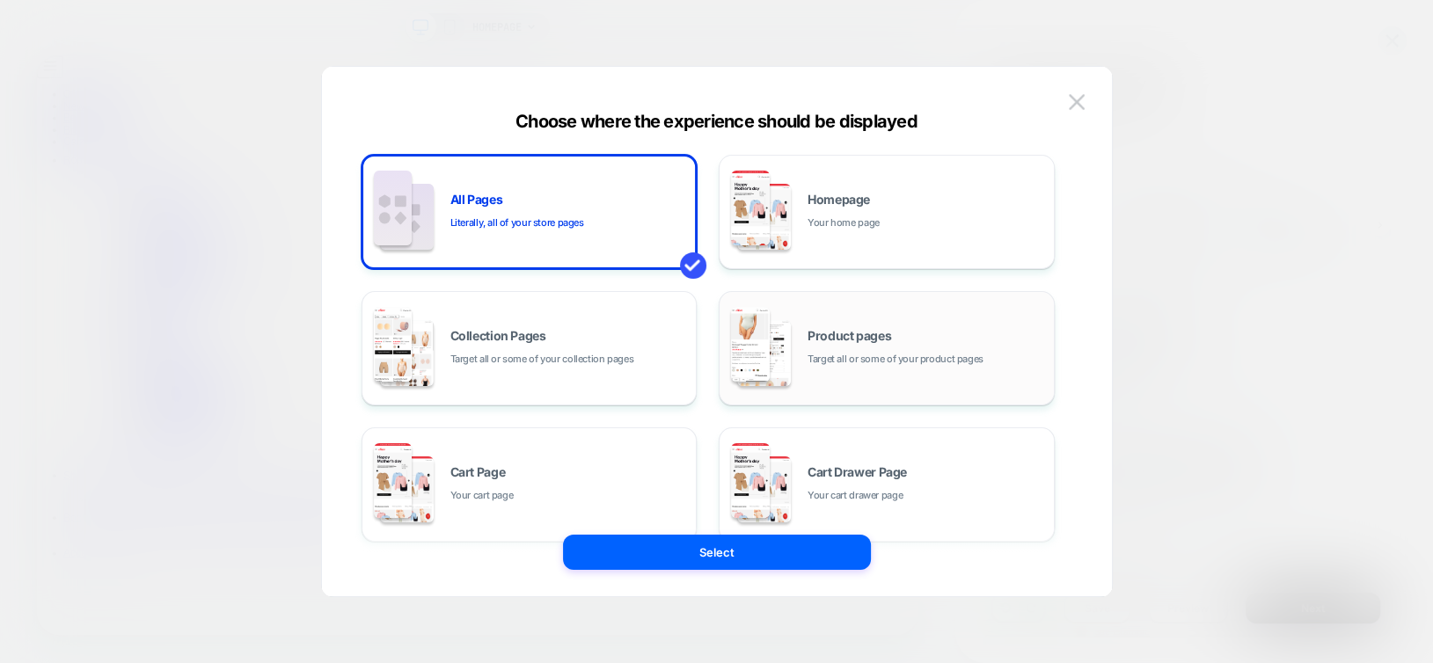
click at [859, 351] on span "Target all or some of your product pages" at bounding box center [895, 359] width 176 height 17
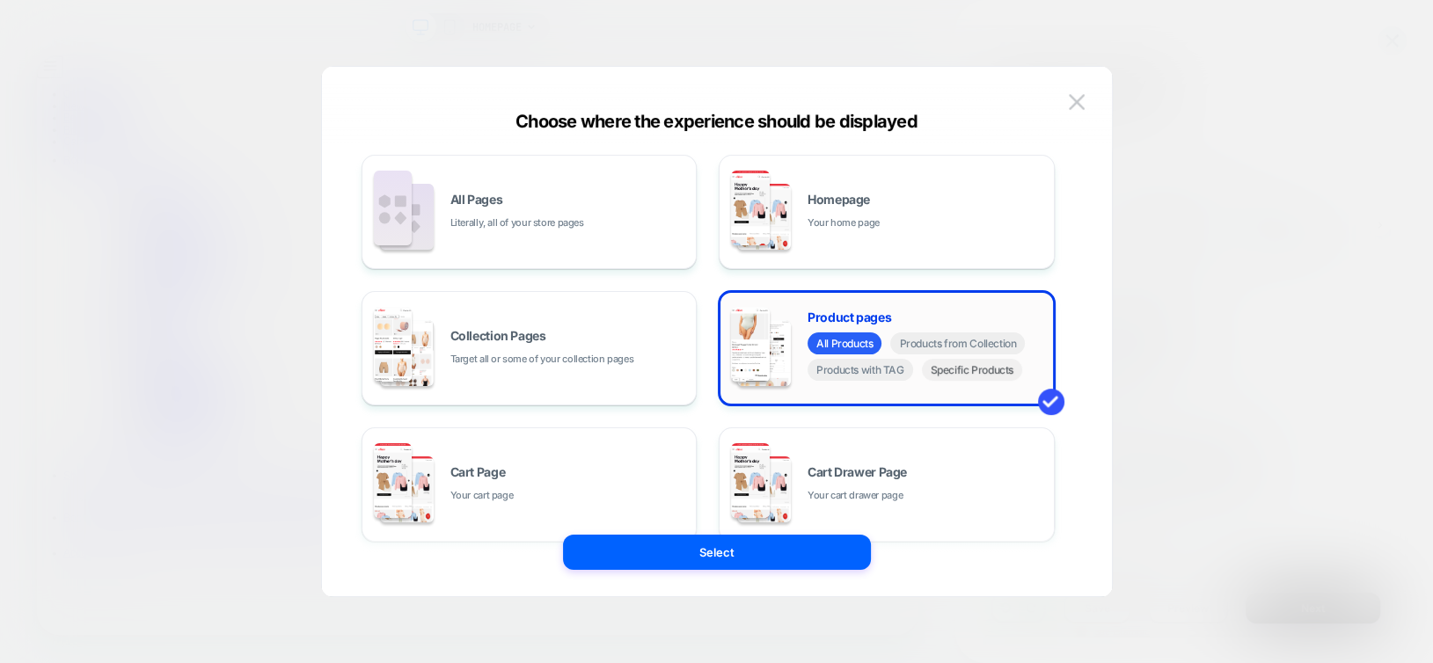
click at [946, 368] on span "Specific Products" at bounding box center [972, 370] width 101 height 22
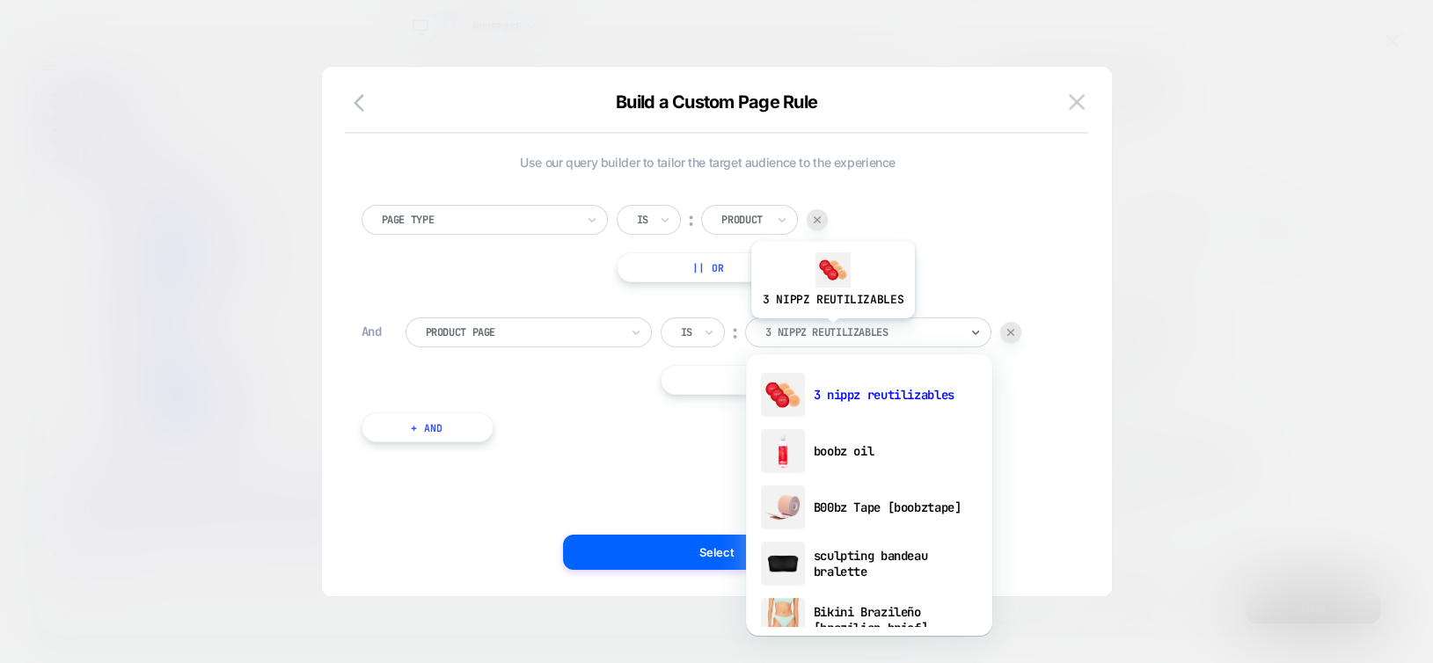
click at [831, 332] on div at bounding box center [862, 333] width 194 height 16
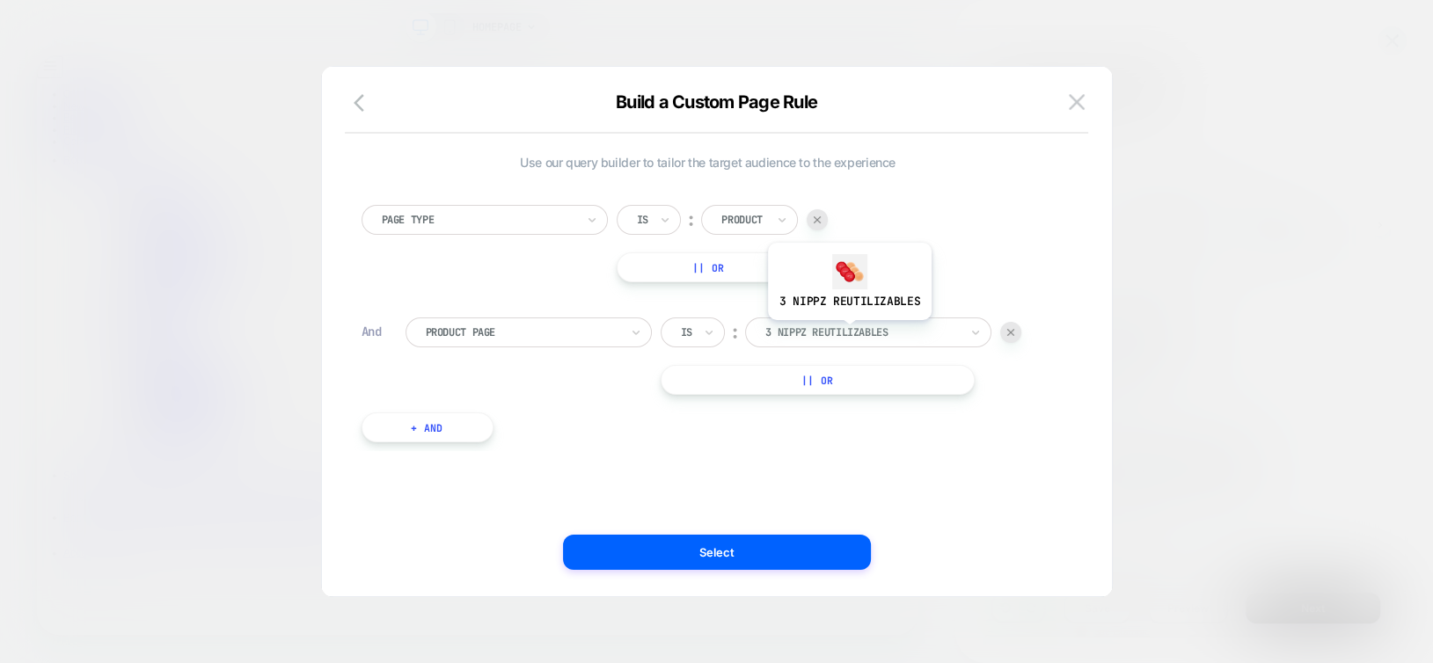
click at [848, 333] on div at bounding box center [862, 333] width 194 height 16
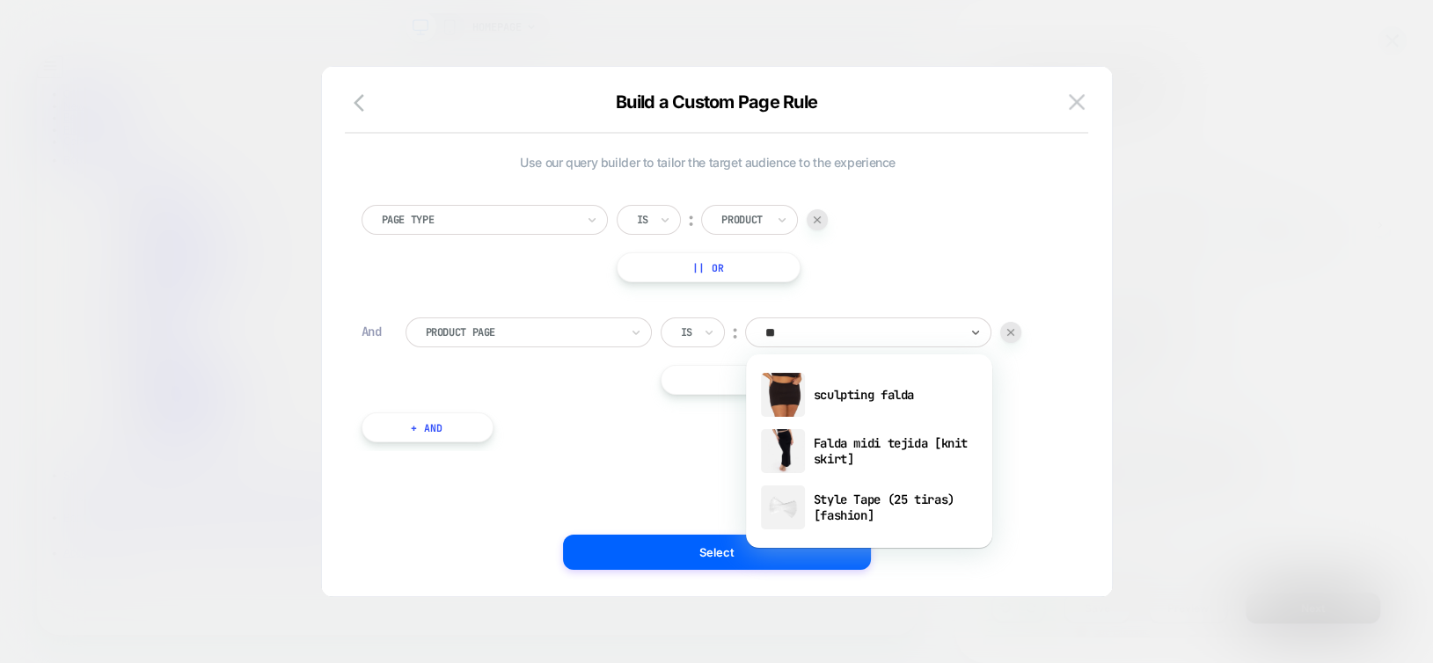
type input "*"
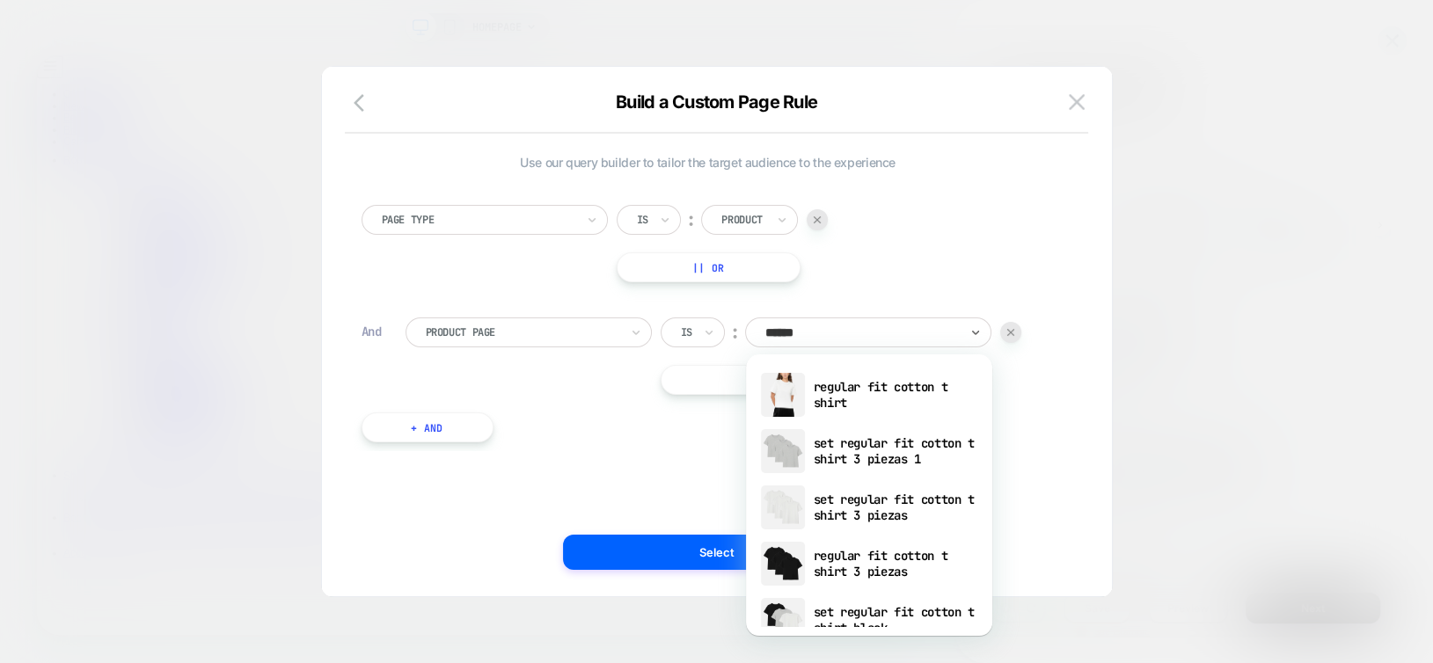
type input "*******"
click at [875, 398] on div "regular fit cotton t shirt" at bounding box center [869, 395] width 229 height 56
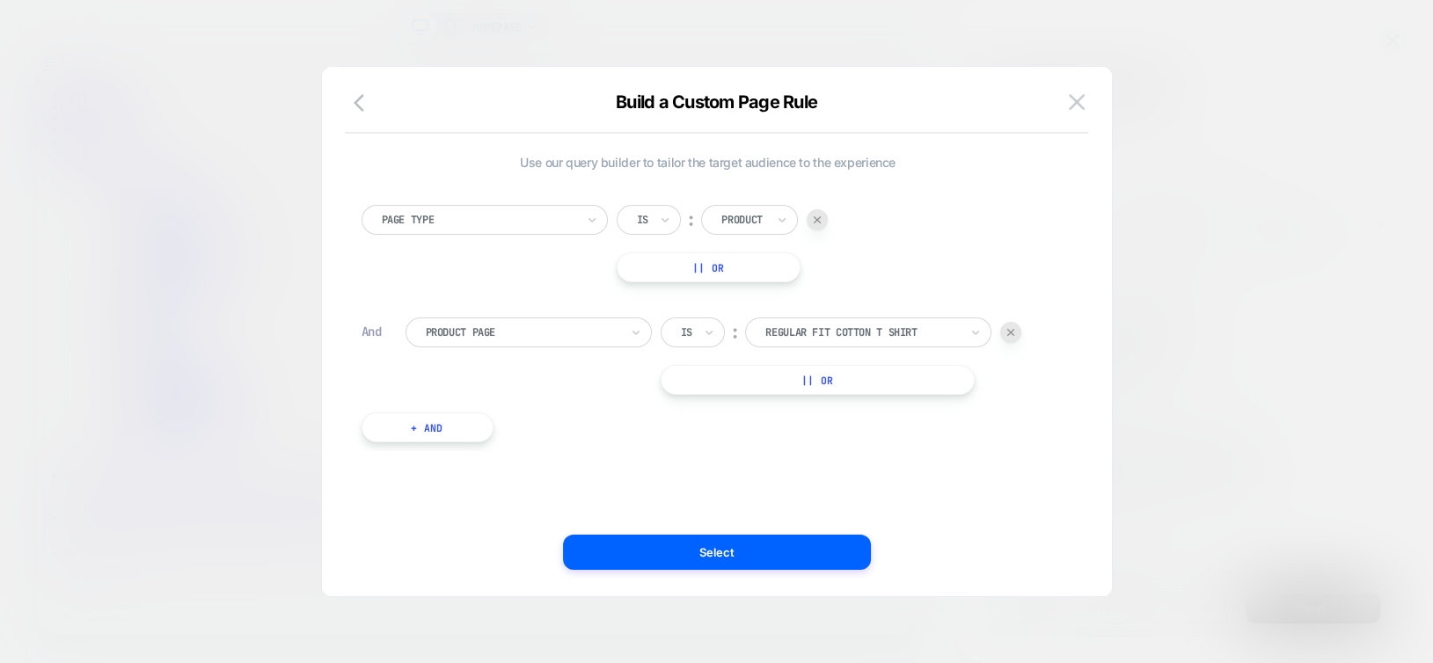
click at [868, 382] on button "|| Or" at bounding box center [818, 380] width 314 height 30
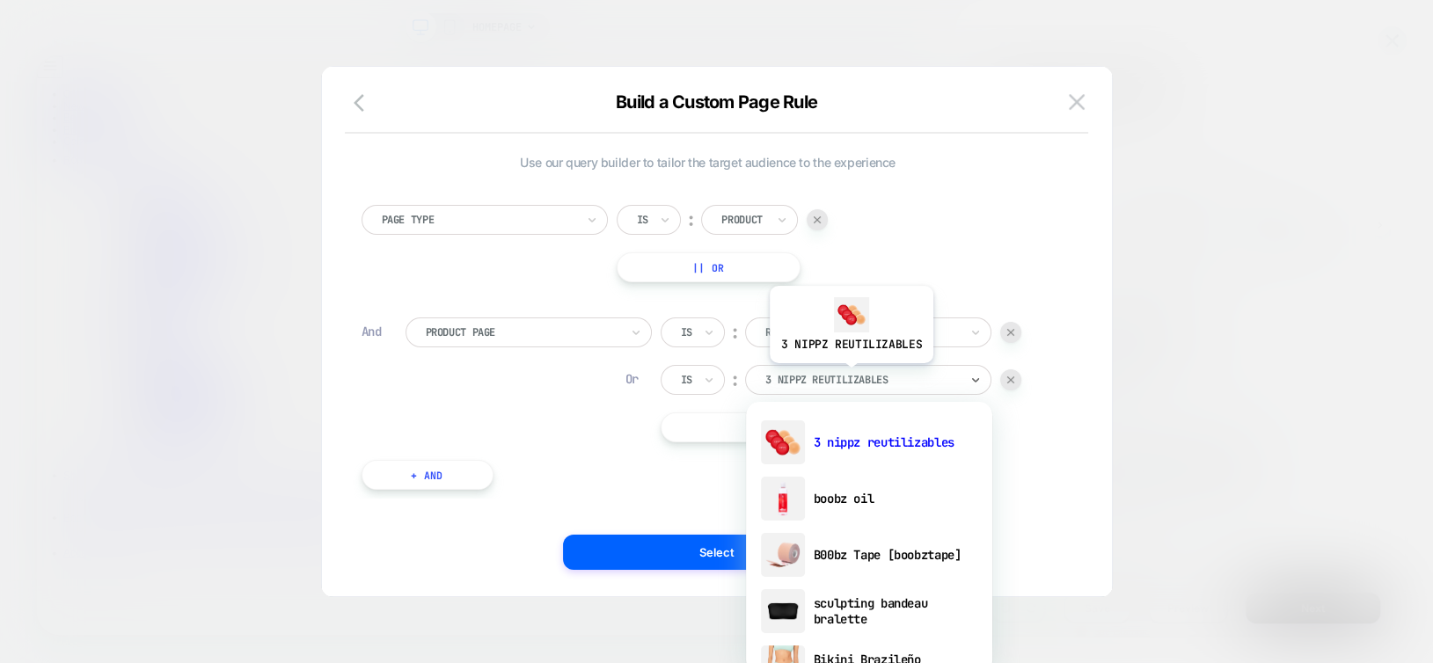
click at [850, 376] on div at bounding box center [862, 380] width 194 height 16
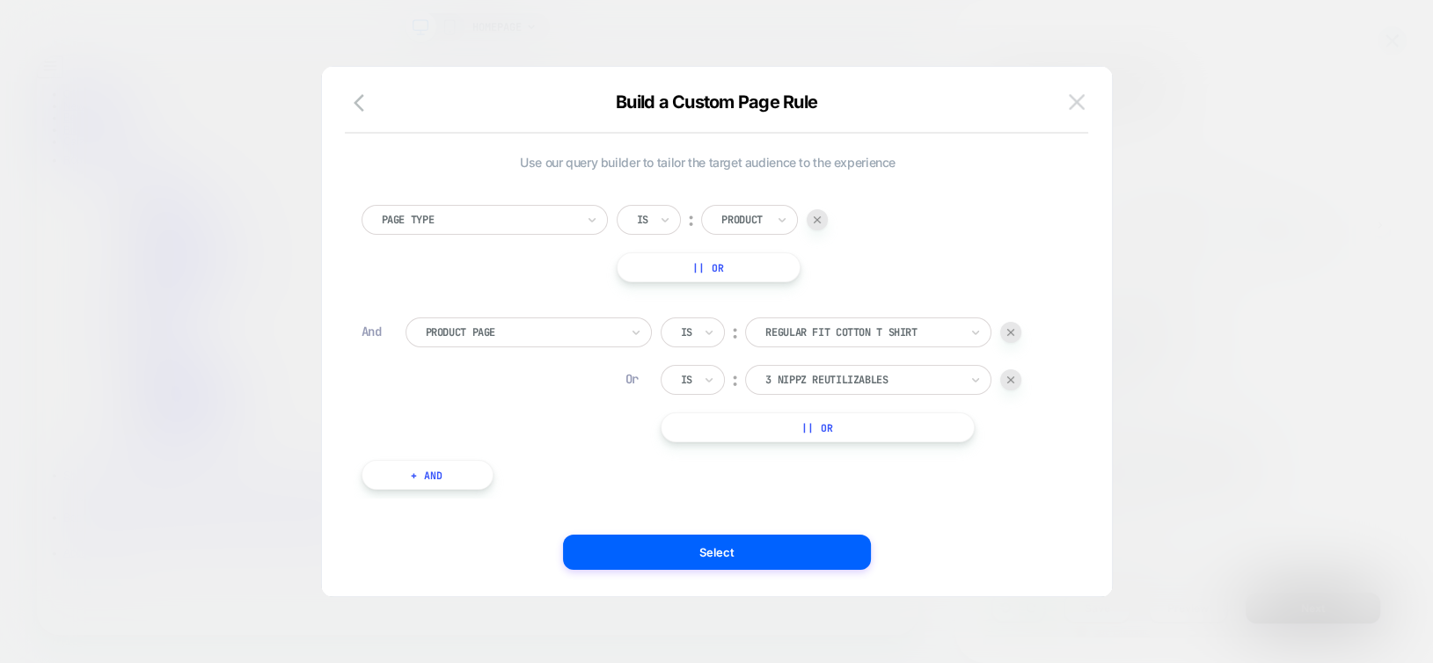
click at [1075, 100] on img at bounding box center [1077, 101] width 16 height 15
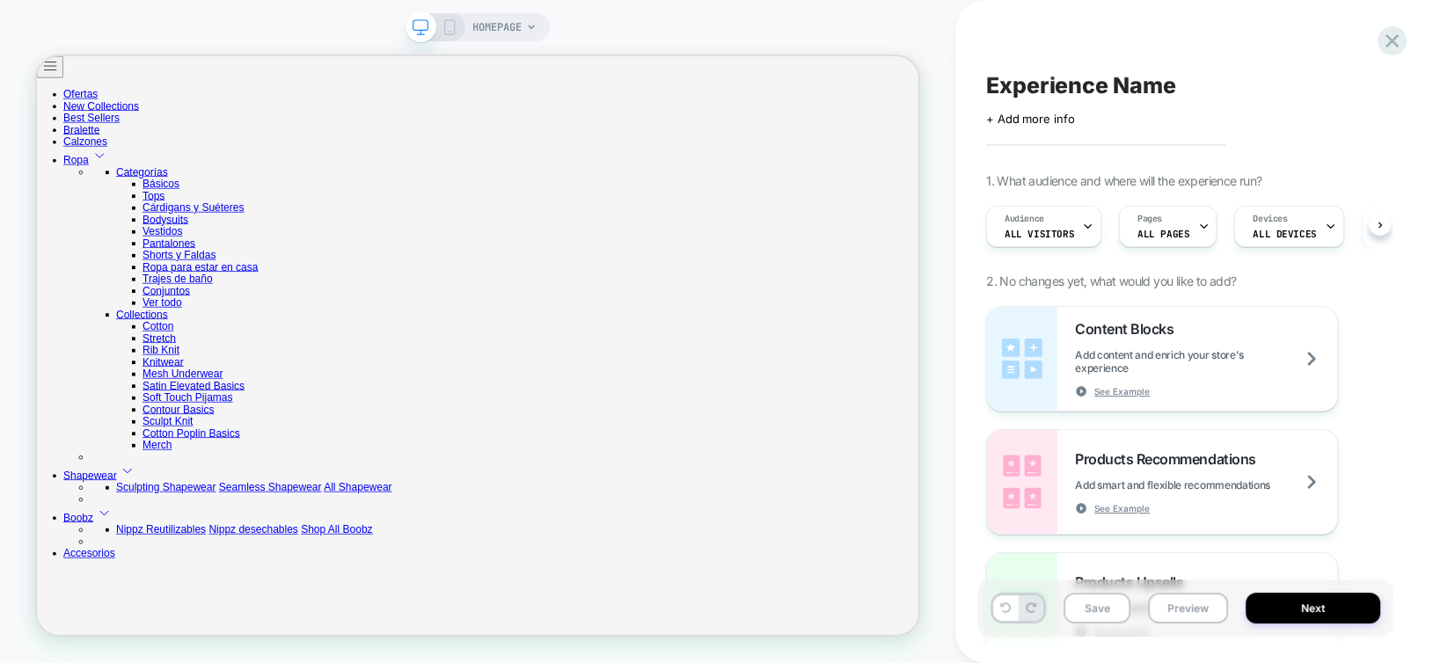
drag, startPoint x: 1112, startPoint y: 157, endPoint x: 984, endPoint y: 384, distance: 261.1
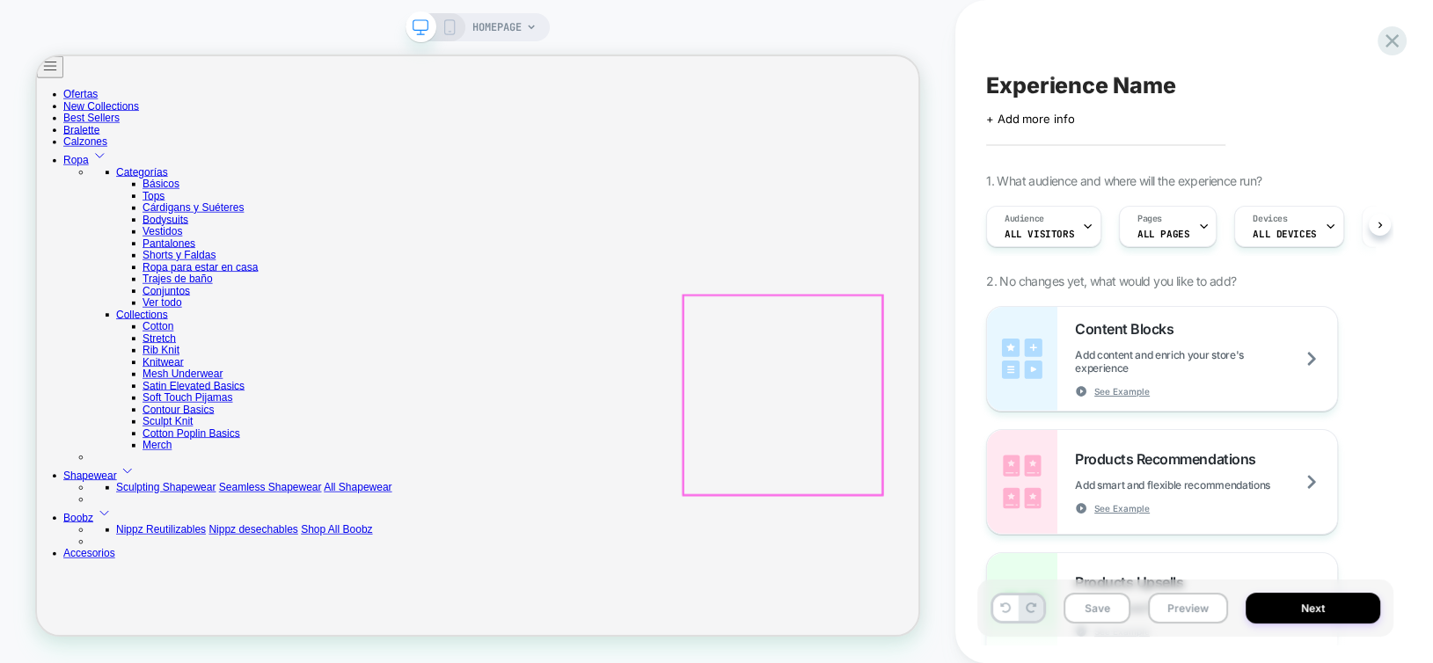
scroll to position [0, 54]
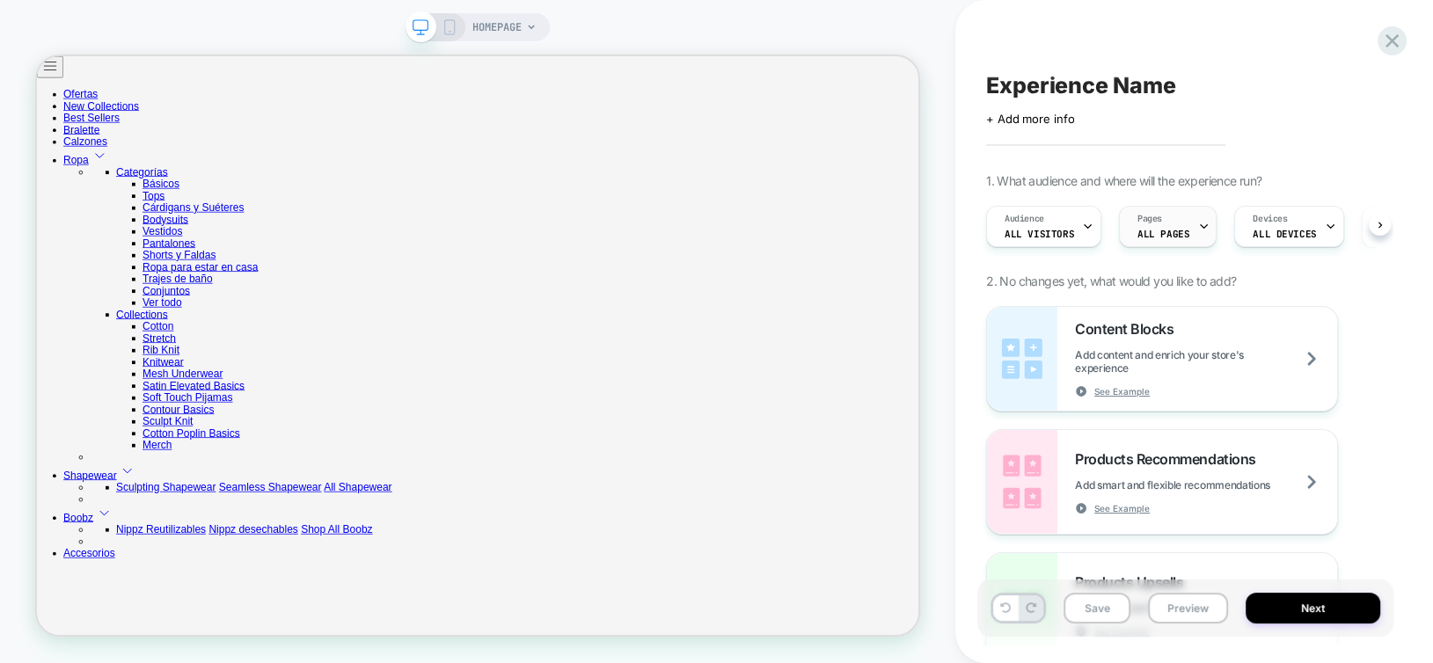
click at [1187, 230] on div "Pages ALL PAGES" at bounding box center [1163, 227] width 87 height 40
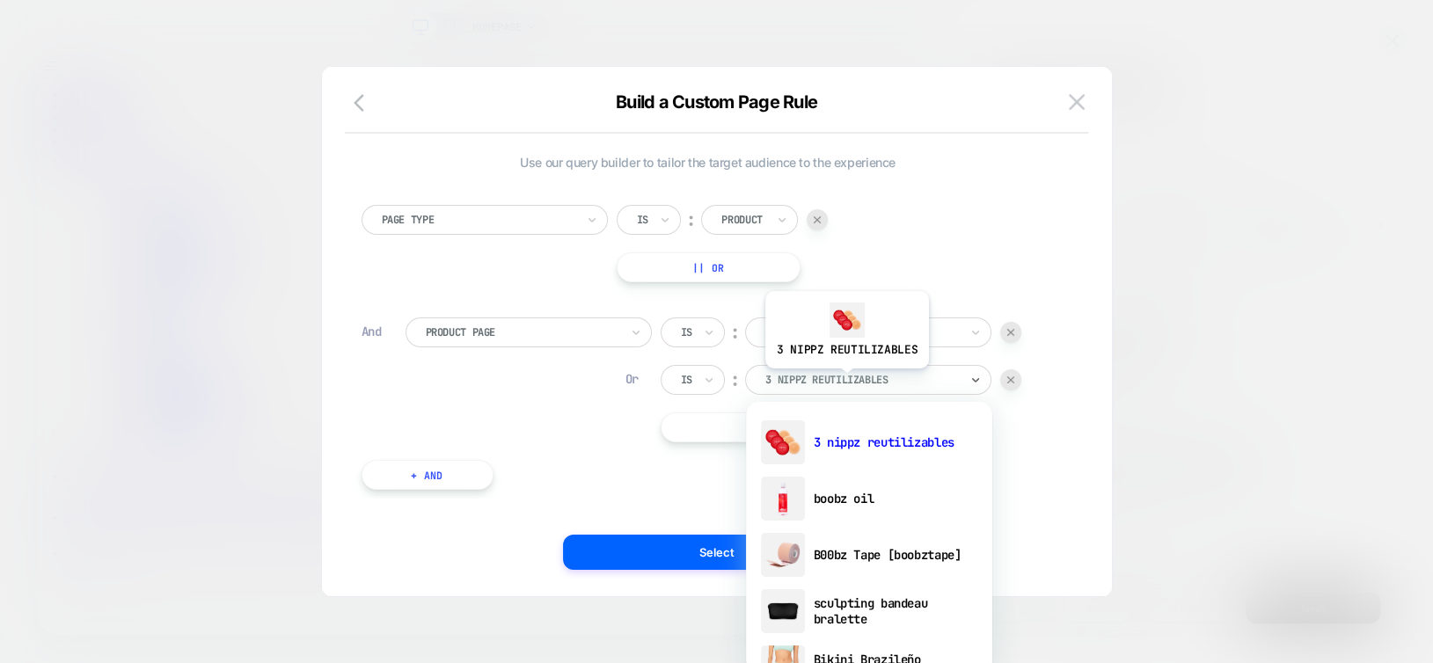
click at [845, 382] on div at bounding box center [862, 380] width 194 height 16
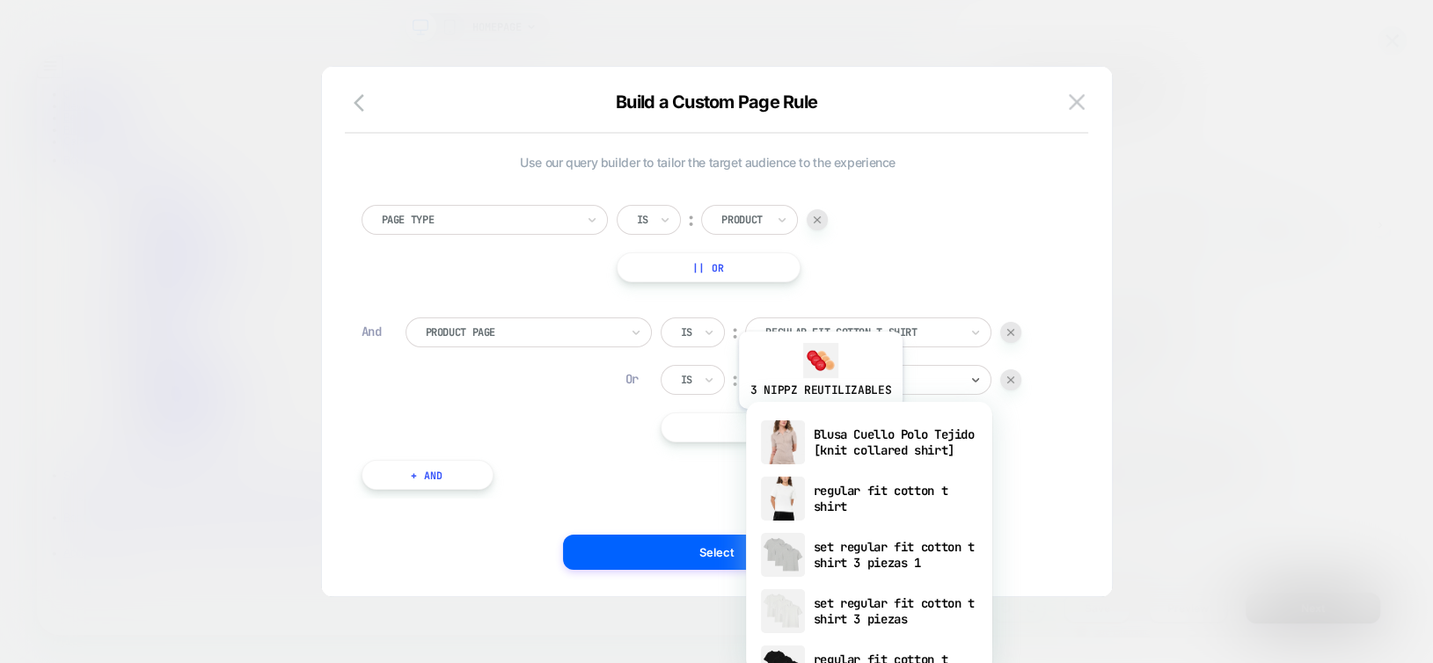
type input "*****"
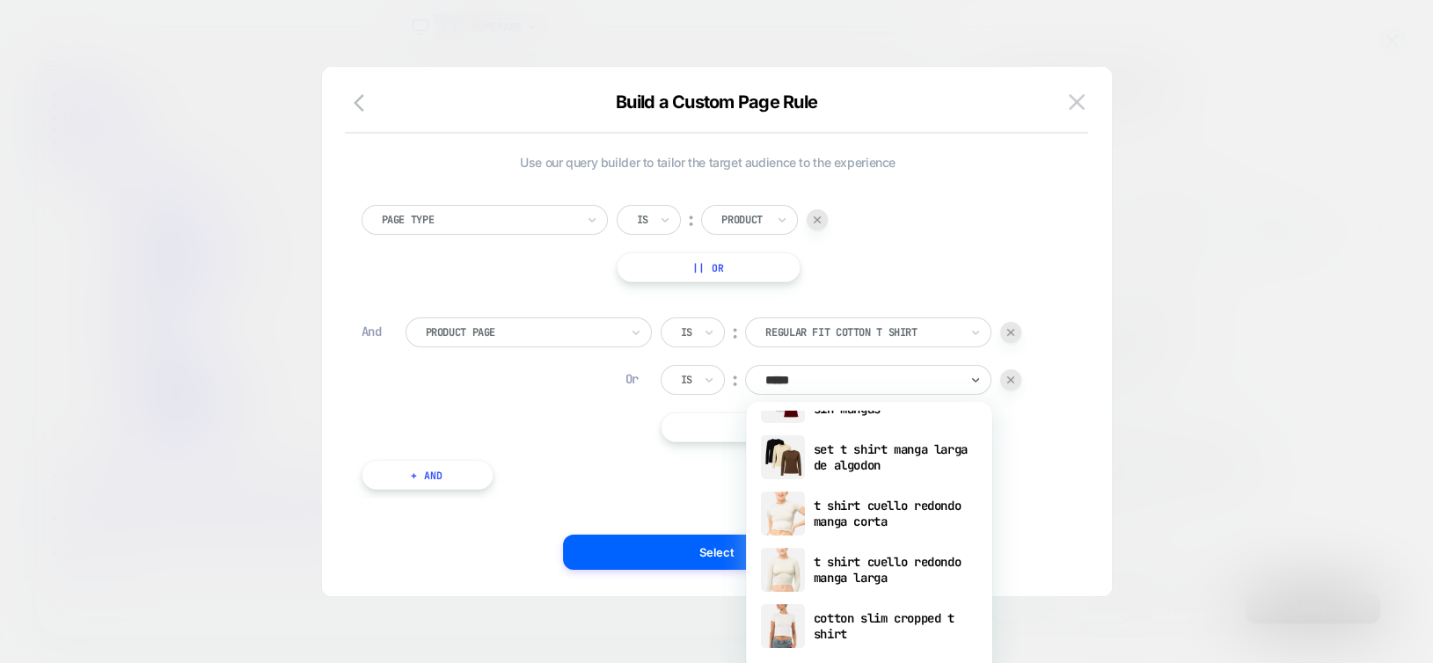
scroll to position [497, 0]
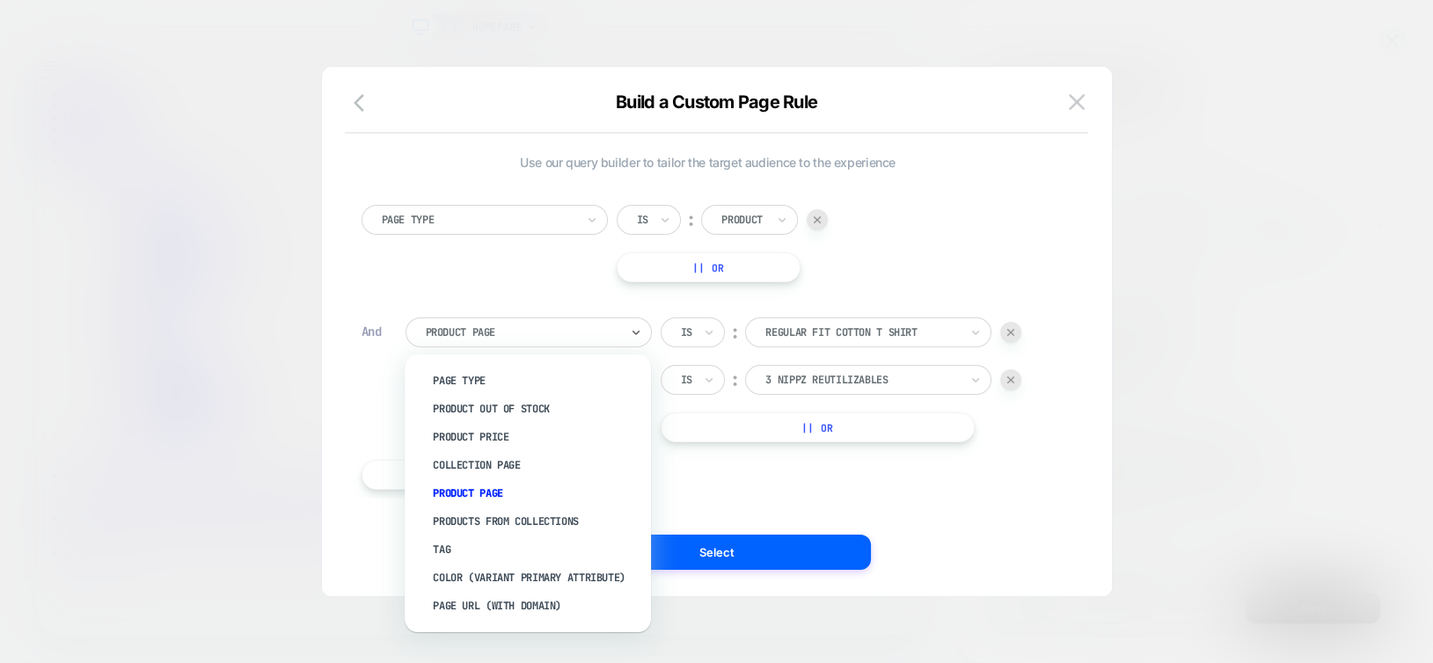
click at [550, 331] on div at bounding box center [523, 333] width 194 height 16
click at [508, 515] on div "Products From Collections" at bounding box center [536, 522] width 229 height 28
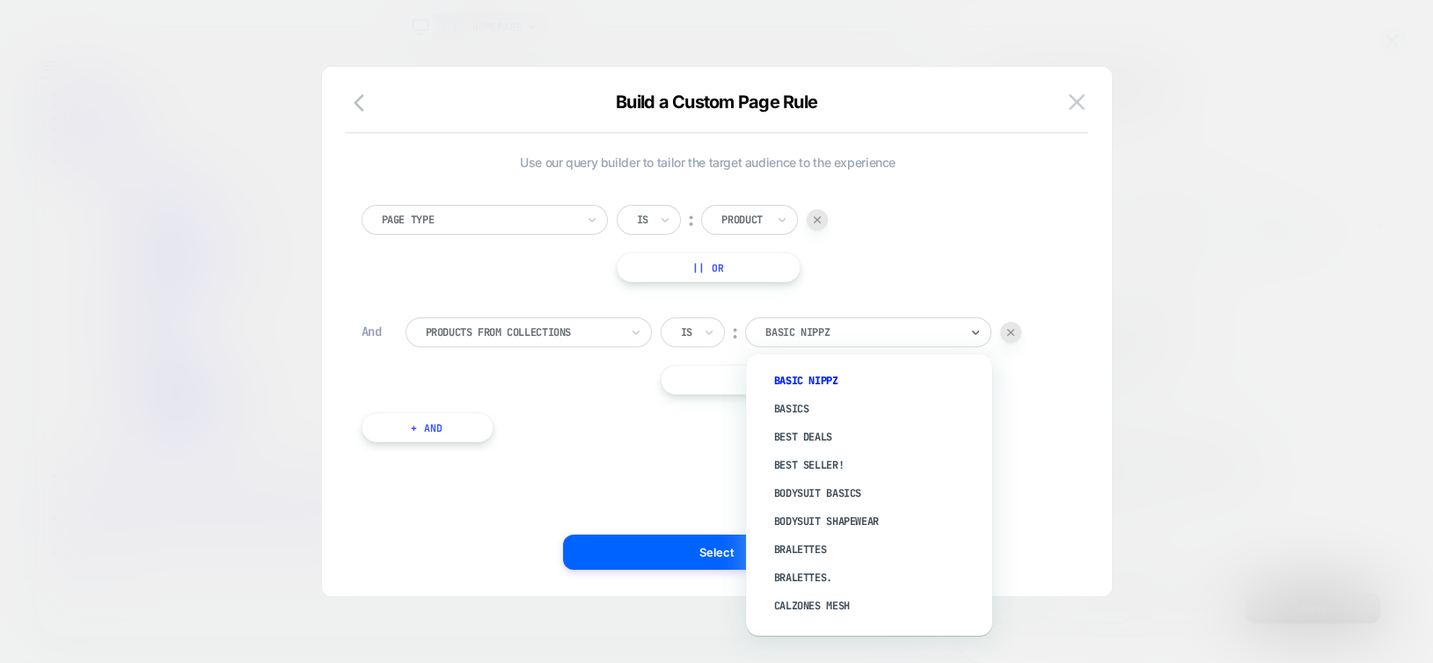
click at [836, 330] on div at bounding box center [862, 333] width 194 height 16
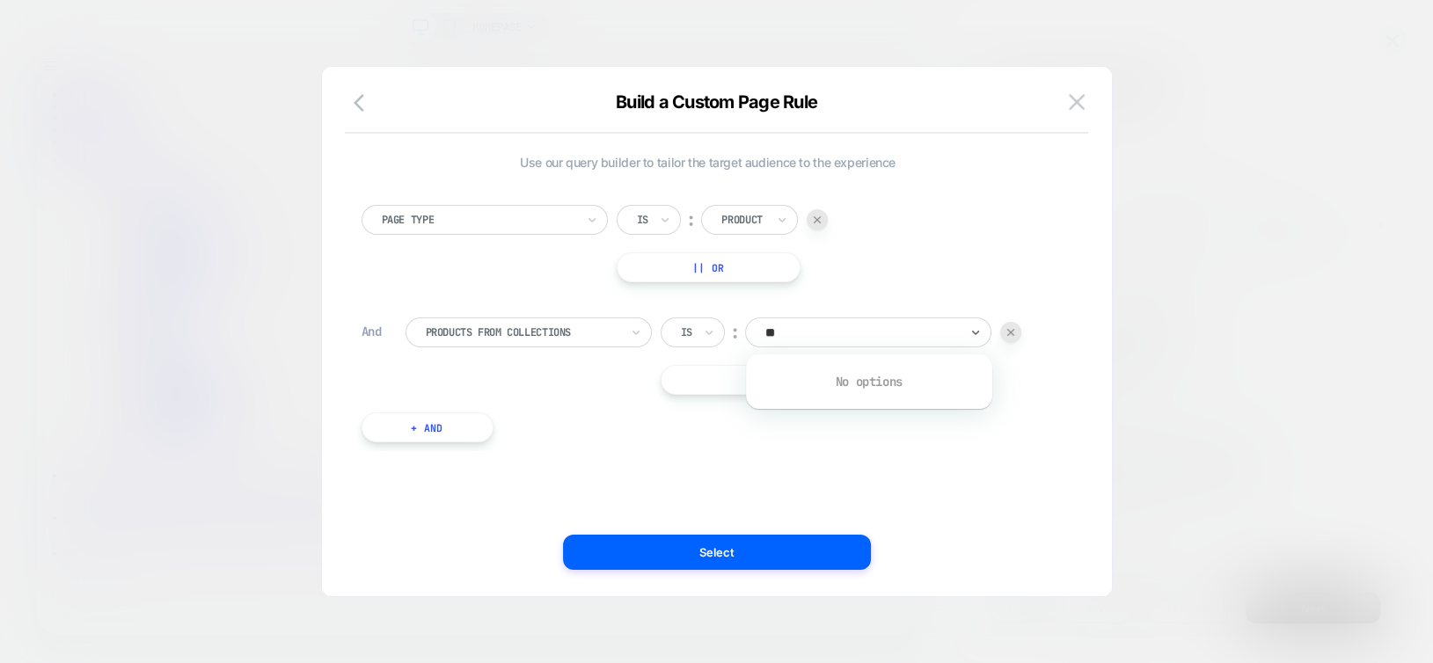
type input "*"
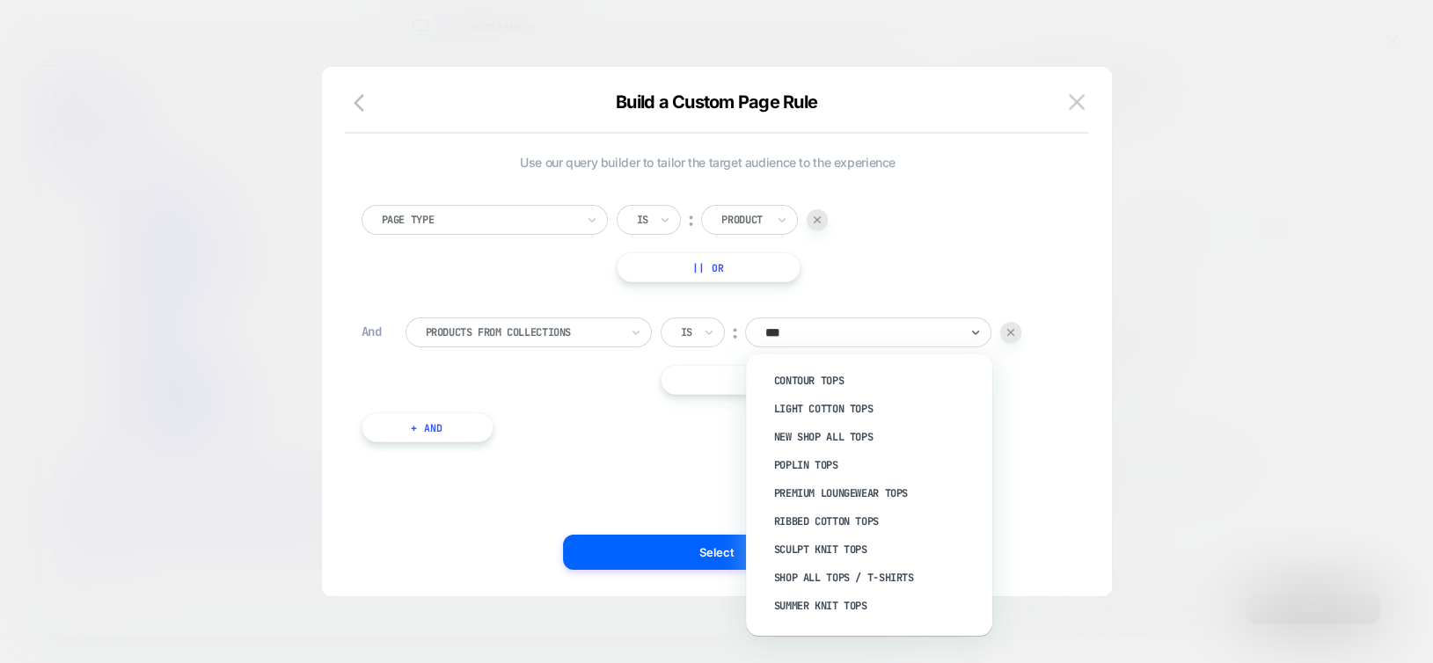
type input "****"
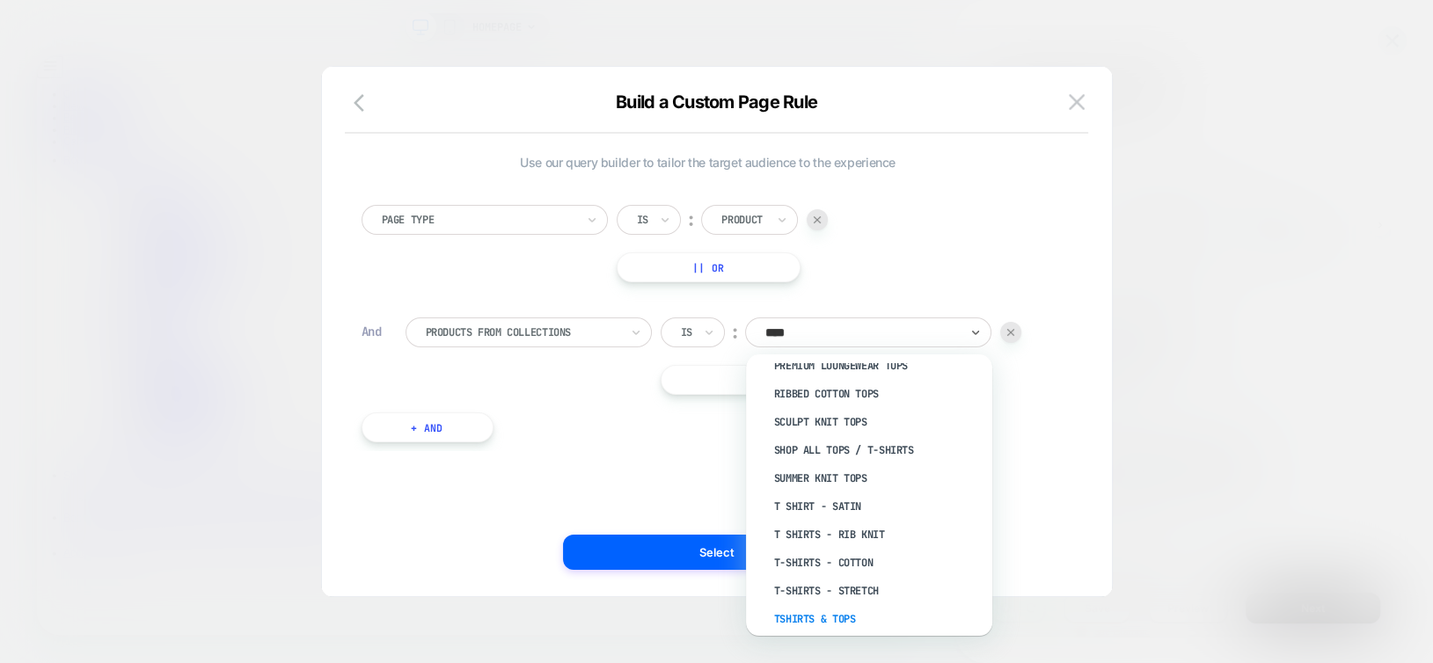
click at [815, 607] on div "Tshirts & Tops" at bounding box center [877, 619] width 229 height 28
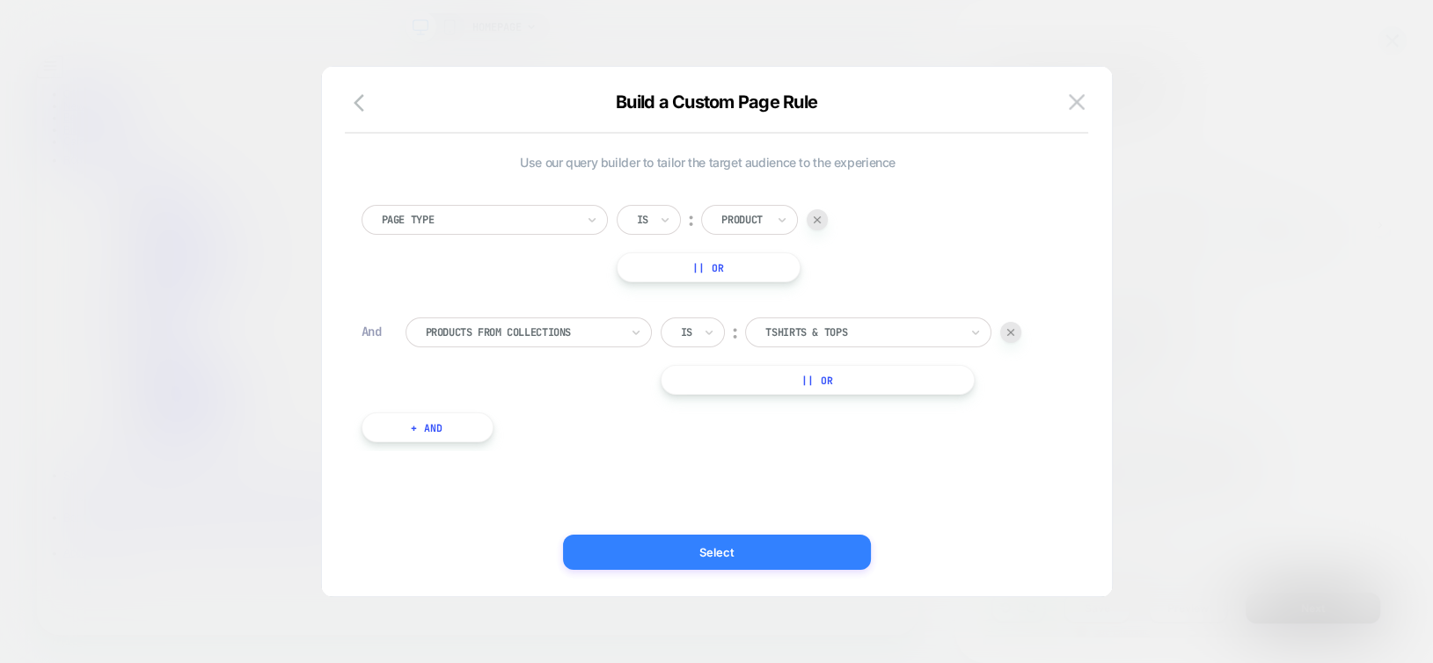
click at [742, 552] on button "Select" at bounding box center [717, 552] width 308 height 35
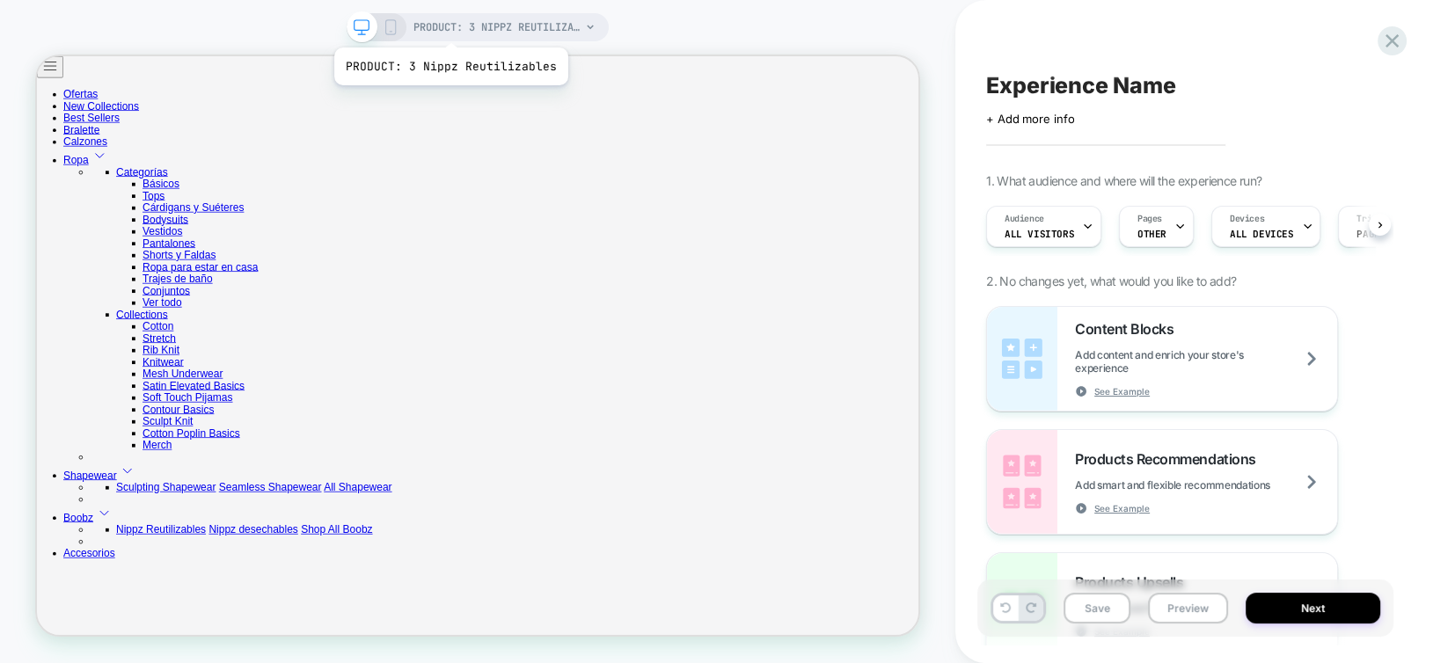
scroll to position [0, 1]
click at [449, 26] on span "PRODUCT: 3 Nippz Reutilizables" at bounding box center [496, 27] width 167 height 28
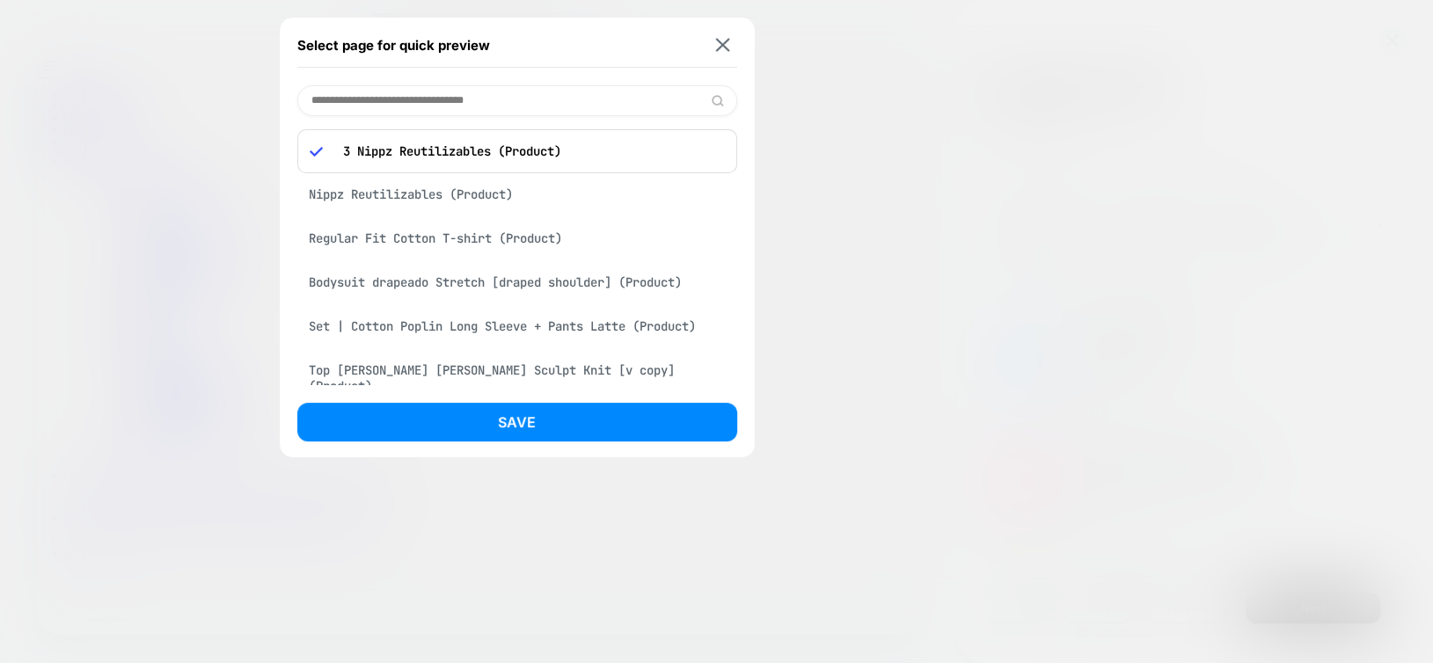
scroll to position [39, 0]
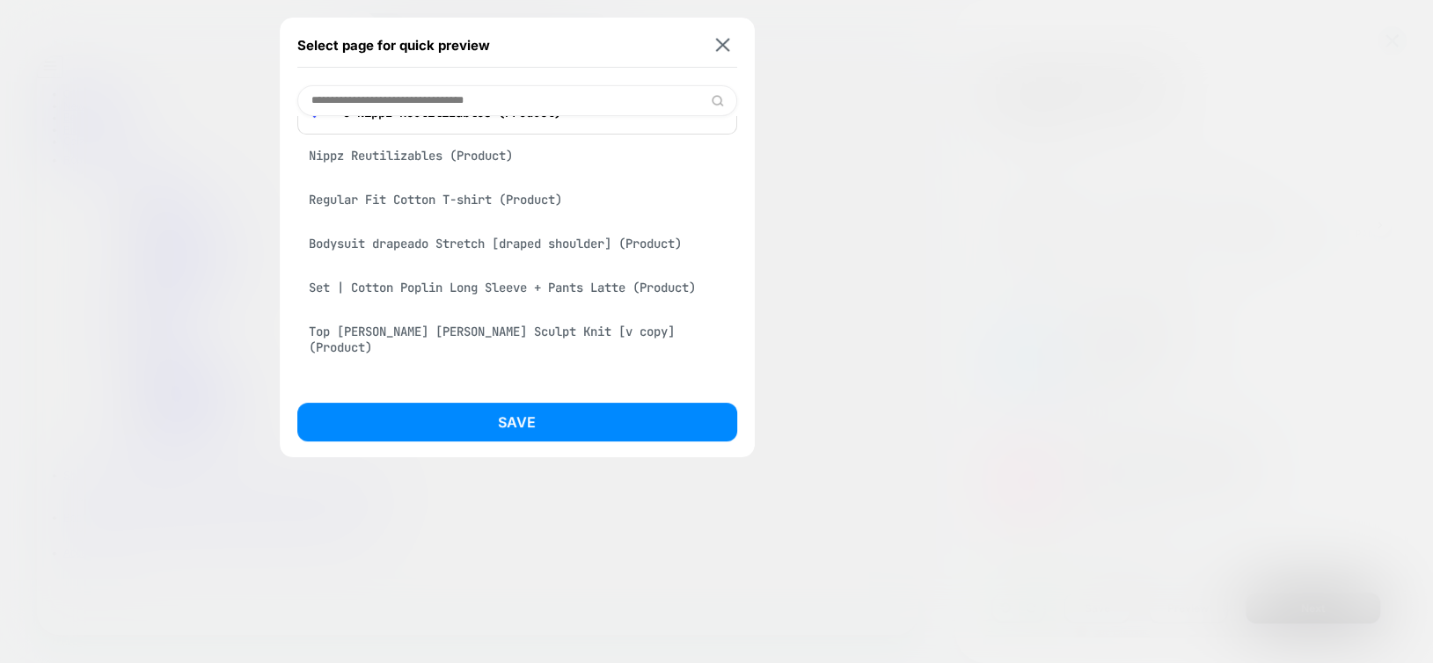
click at [422, 334] on div "Top [PERSON_NAME] [PERSON_NAME] Sculpt Knit [v copy] (Product)" at bounding box center [517, 339] width 440 height 49
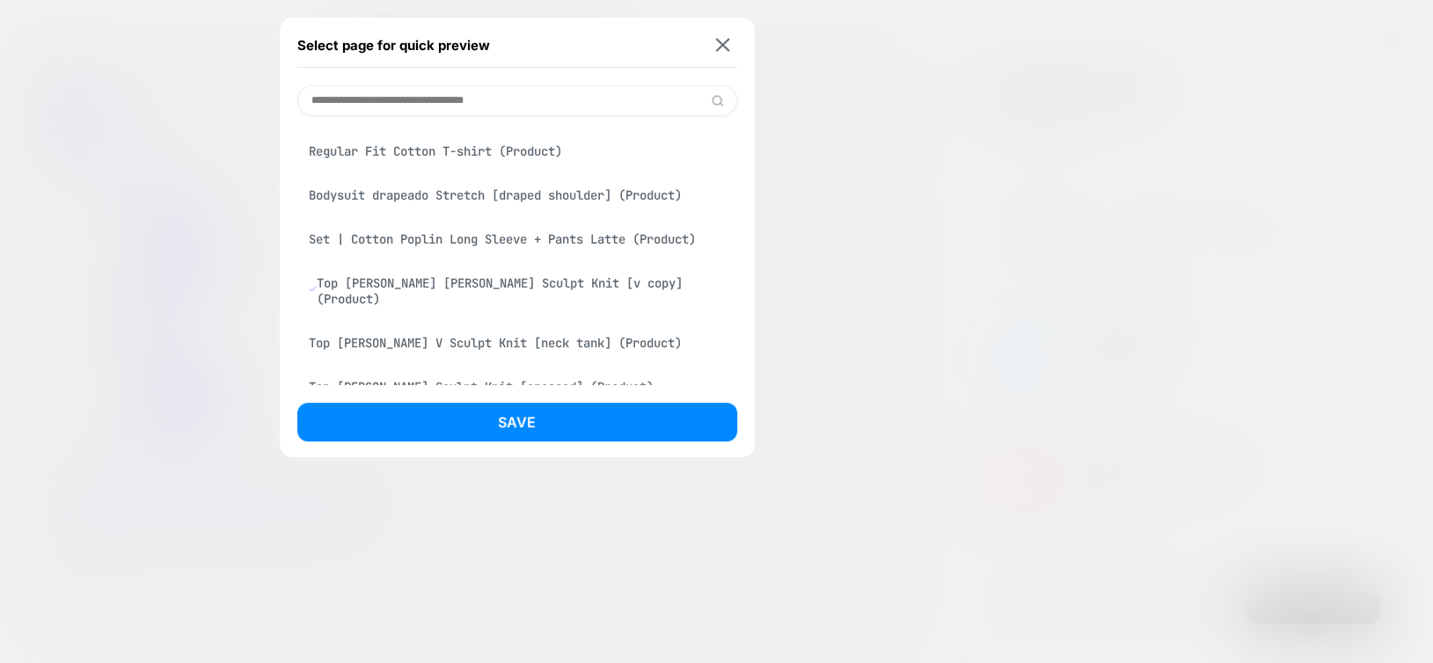
scroll to position [0, 0]
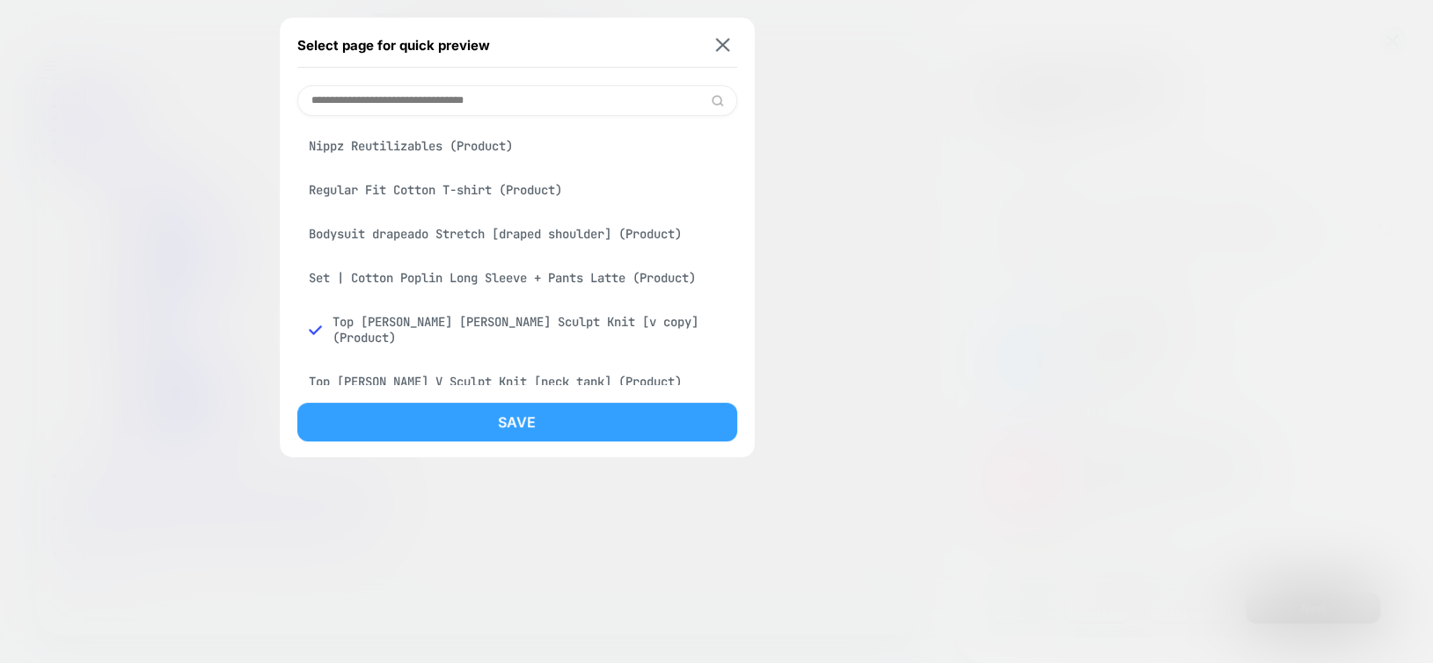
click at [456, 420] on button "Save" at bounding box center [517, 422] width 440 height 39
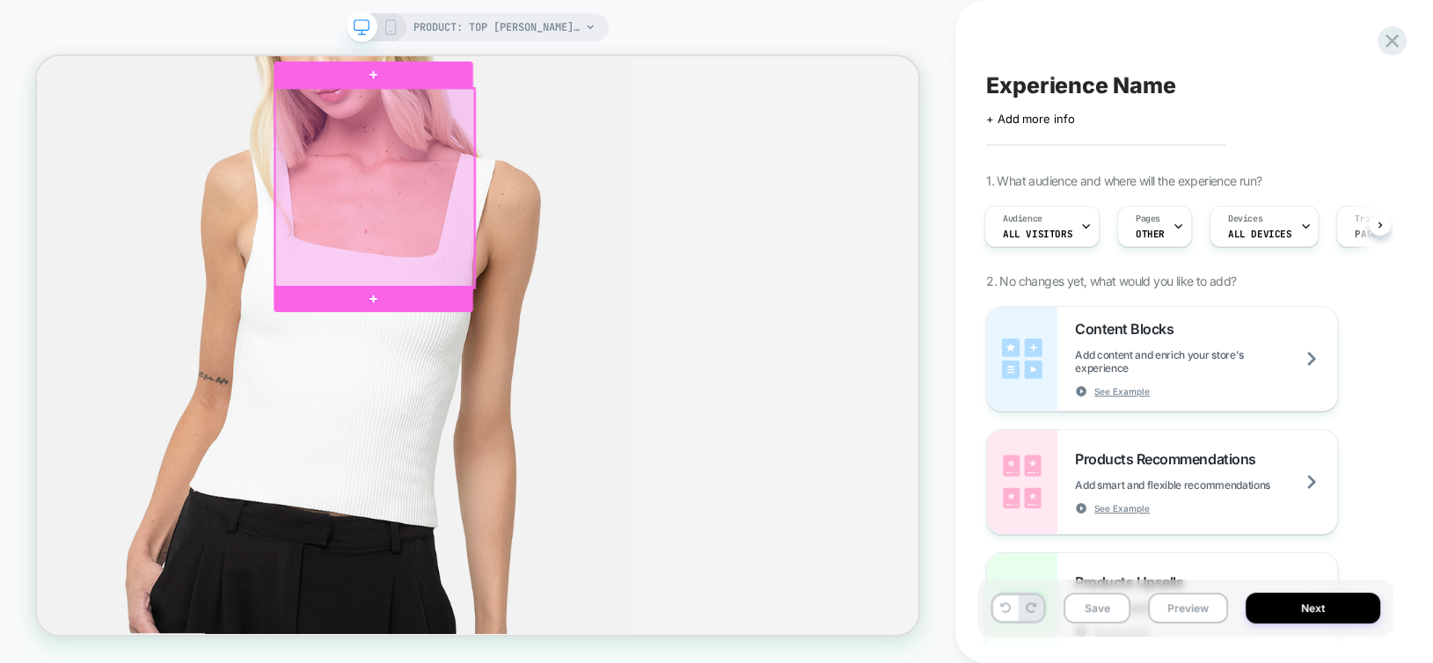
scroll to position [2317, 0]
